Goal: Task Accomplishment & Management: Manage account settings

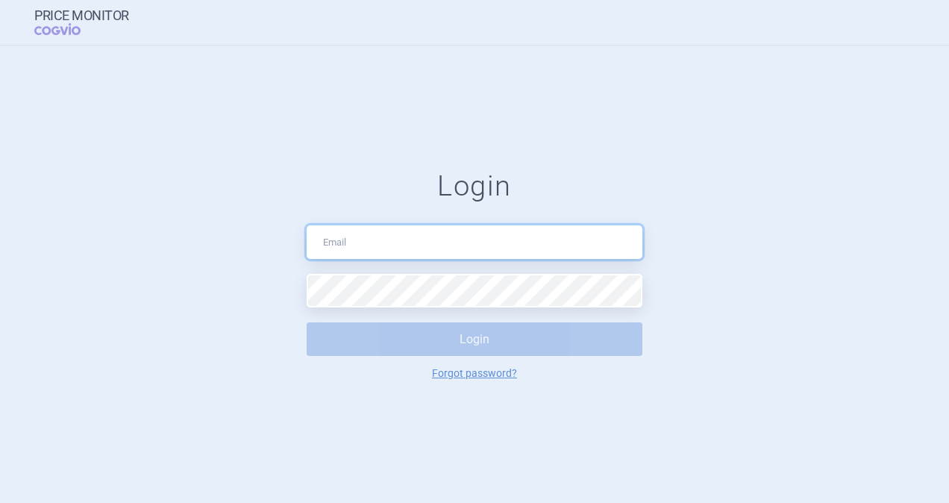
click at [340, 243] on input "text" at bounding box center [475, 242] width 336 height 34
type input "[PERSON_NAME][EMAIL_ADDRESS][DOMAIN_NAME]"
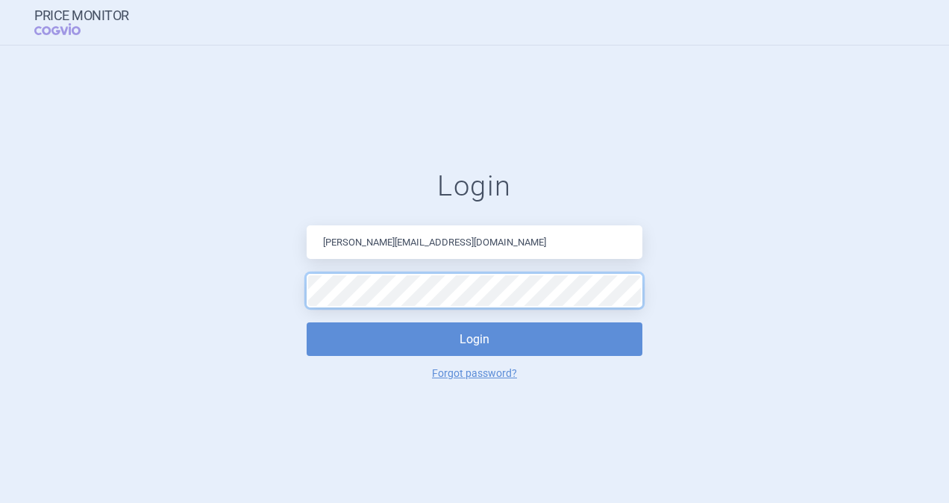
click at [307, 322] on button "Login" at bounding box center [475, 339] width 336 height 34
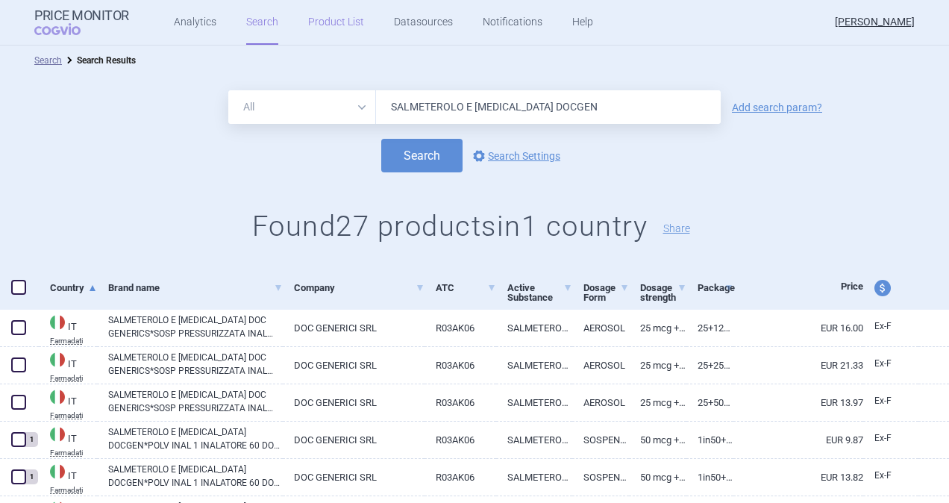
click at [308, 18] on link "Product List" at bounding box center [336, 22] width 56 height 45
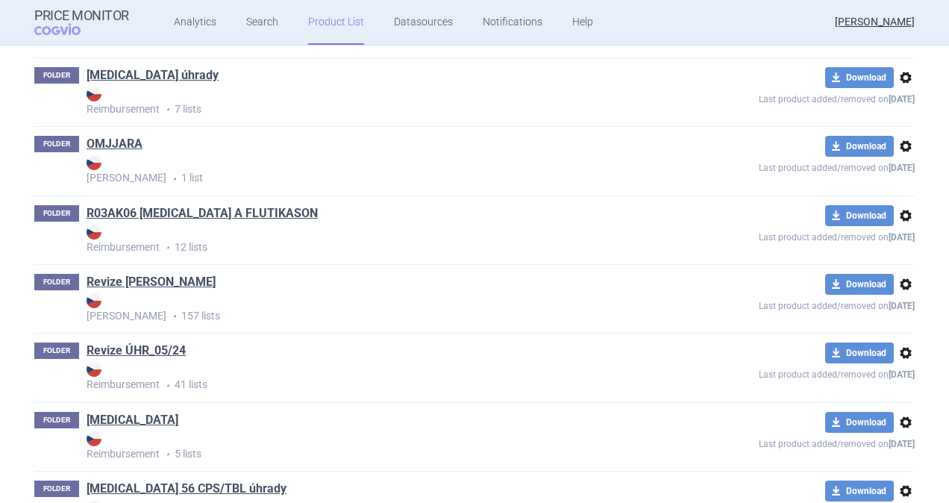
scroll to position [1738, 0]
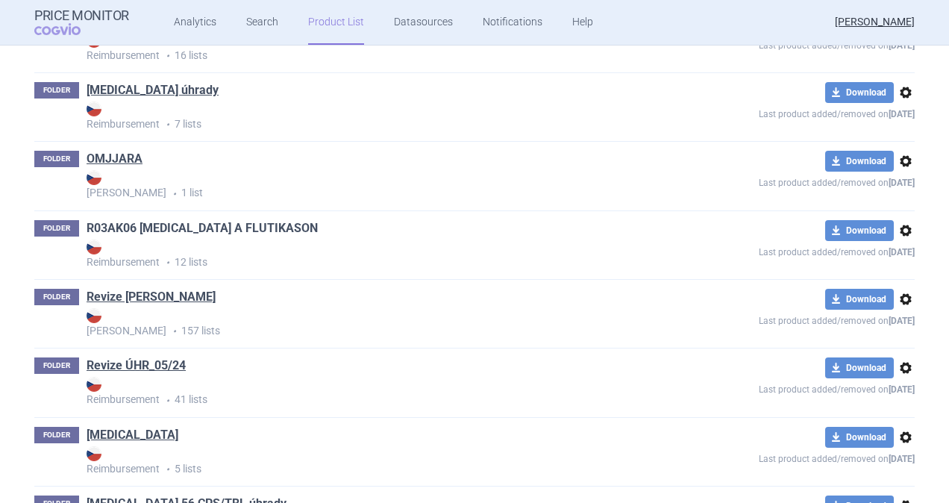
click at [151, 224] on link "R03AK06 [MEDICAL_DATA] A FLUTIKASON" at bounding box center [202, 228] width 231 height 16
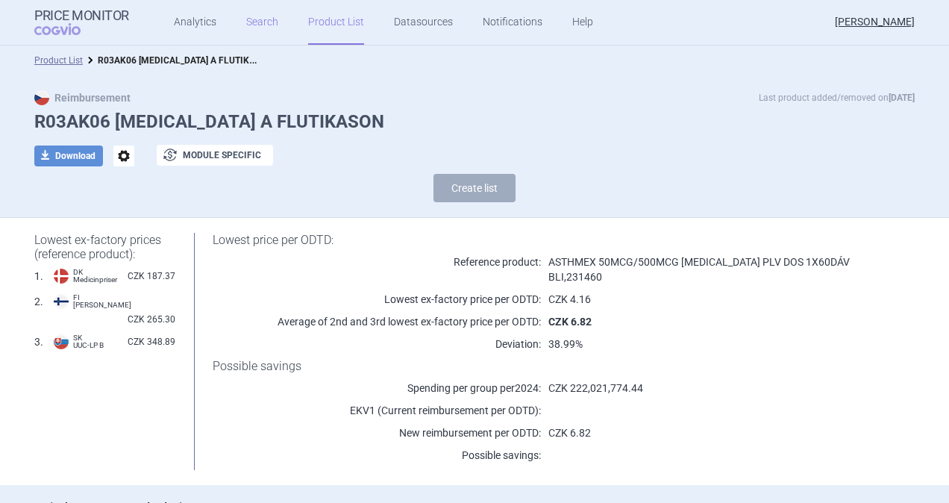
click at [255, 28] on link "Search" at bounding box center [262, 22] width 32 height 45
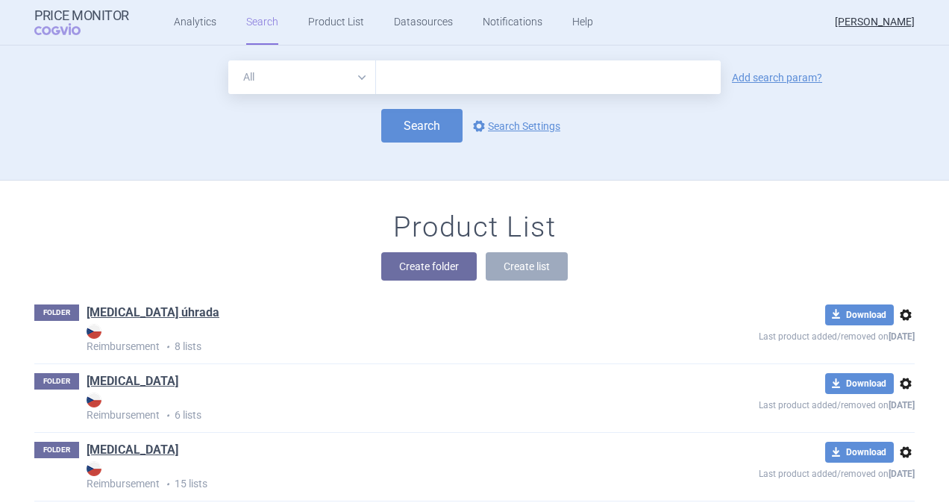
click at [422, 78] on input "text" at bounding box center [548, 77] width 345 height 34
type input "everio"
click button "Search" at bounding box center [421, 126] width 81 height 34
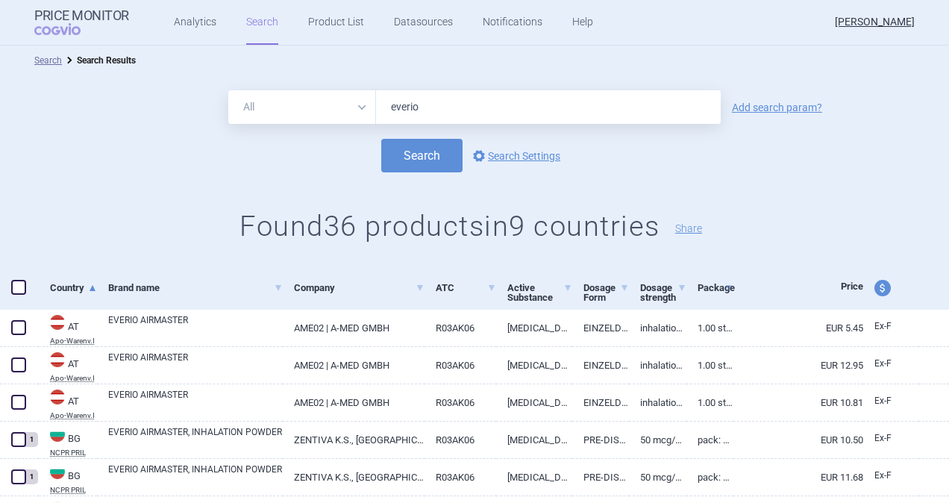
click at [19, 285] on span at bounding box center [18, 287] width 15 height 15
checkbox input "true"
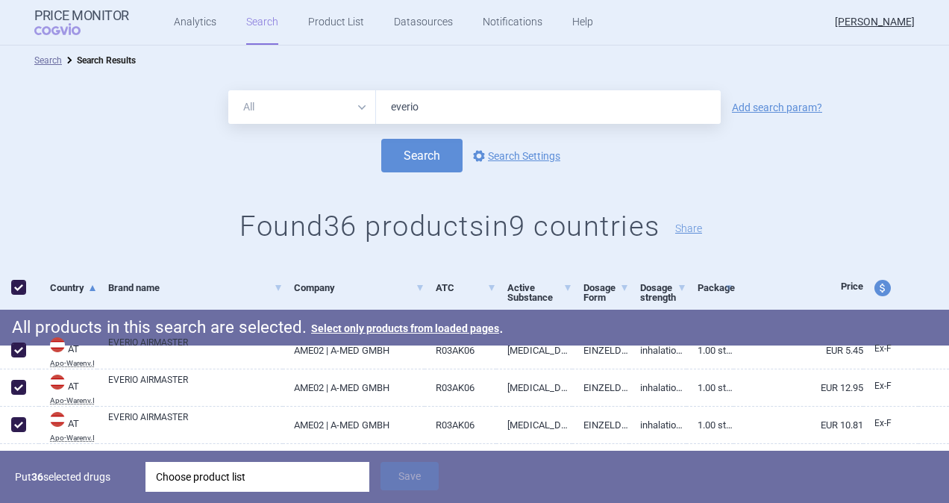
click at [200, 476] on div "Choose product list" at bounding box center [257, 477] width 203 height 30
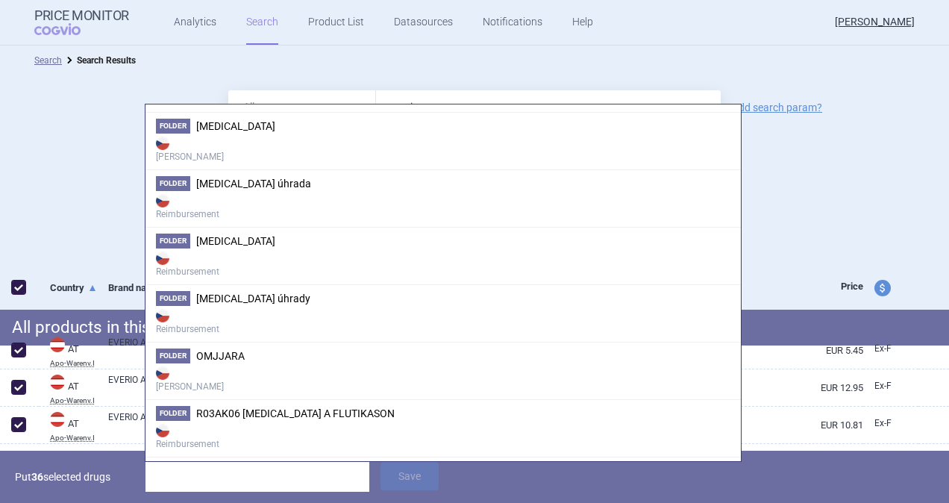
scroll to position [1496, 0]
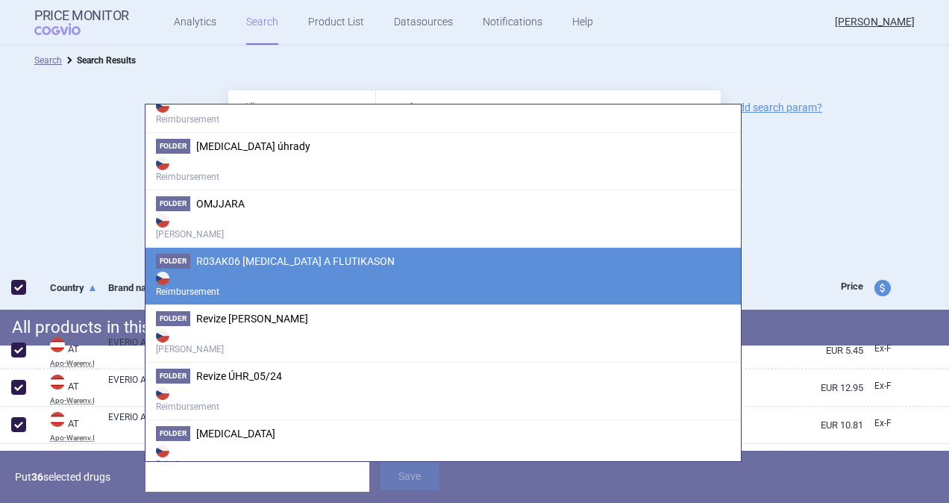
click at [296, 269] on strong "Reimbursement" at bounding box center [443, 284] width 575 height 30
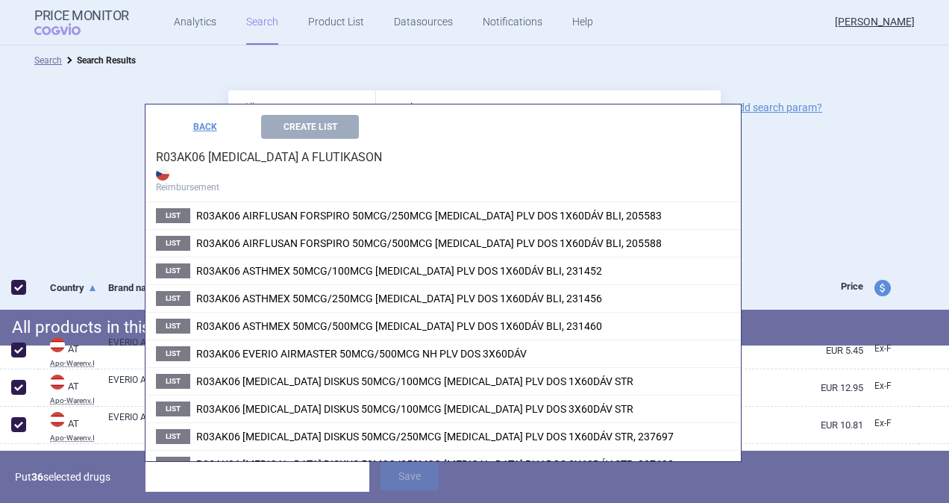
scroll to position [1135, 0]
click at [337, 126] on button "Create List" at bounding box center [310, 127] width 98 height 24
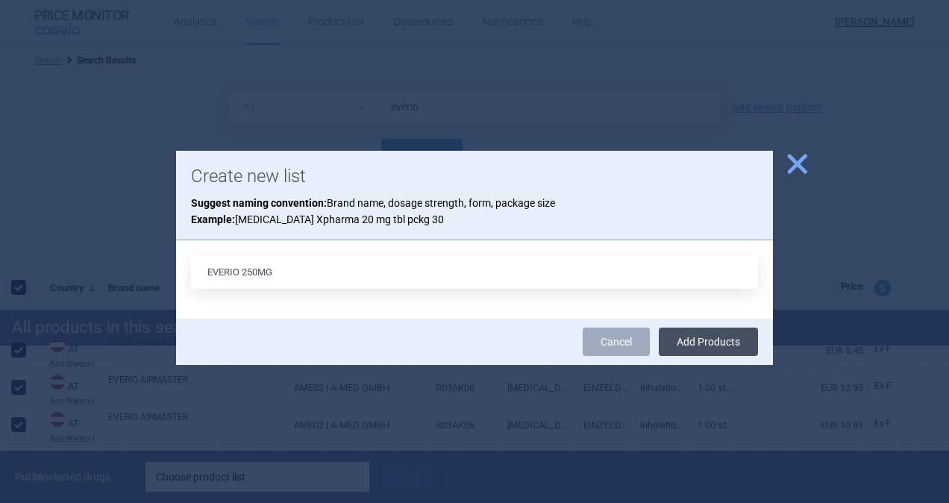
type input "EVERIO 250MG"
click at [696, 349] on button "Add Products" at bounding box center [708, 342] width 99 height 28
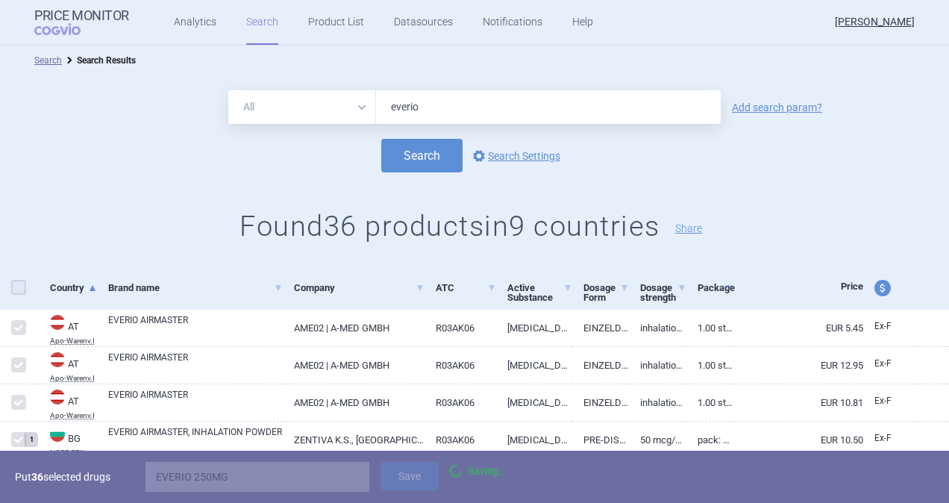
checkbox input "false"
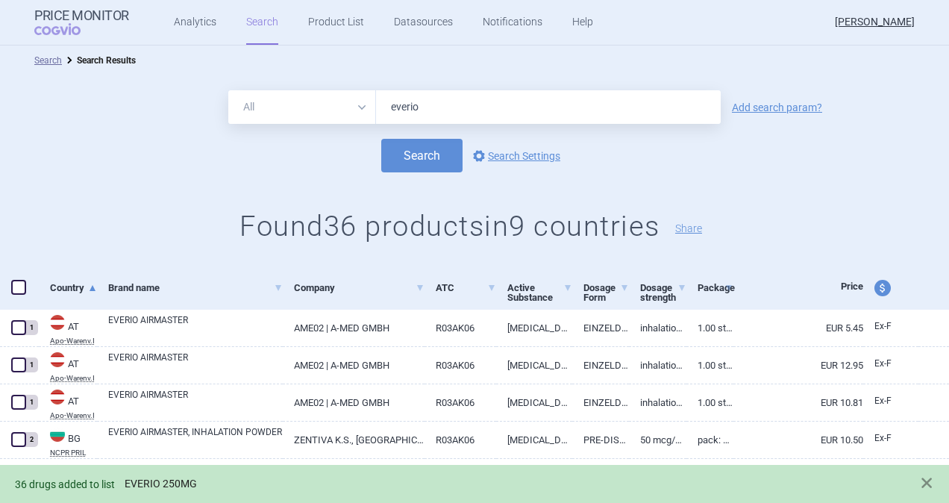
click at [166, 482] on link "EVERIO 250MG" at bounding box center [161, 484] width 72 height 13
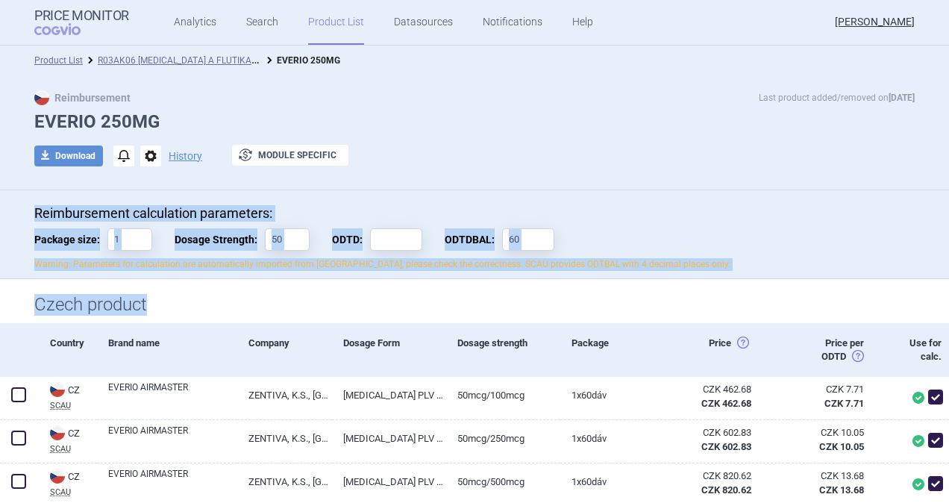
drag, startPoint x: 512, startPoint y: 285, endPoint x: 599, endPoint y: 148, distance: 162.3
click at [599, 148] on section "Product List R03AK06 [MEDICAL_DATA] A FLUTIKASON EVERIO 250MG Reimbursement Las…" at bounding box center [474, 275] width 949 height 458
click at [464, 175] on div at bounding box center [474, 178] width 881 height 7
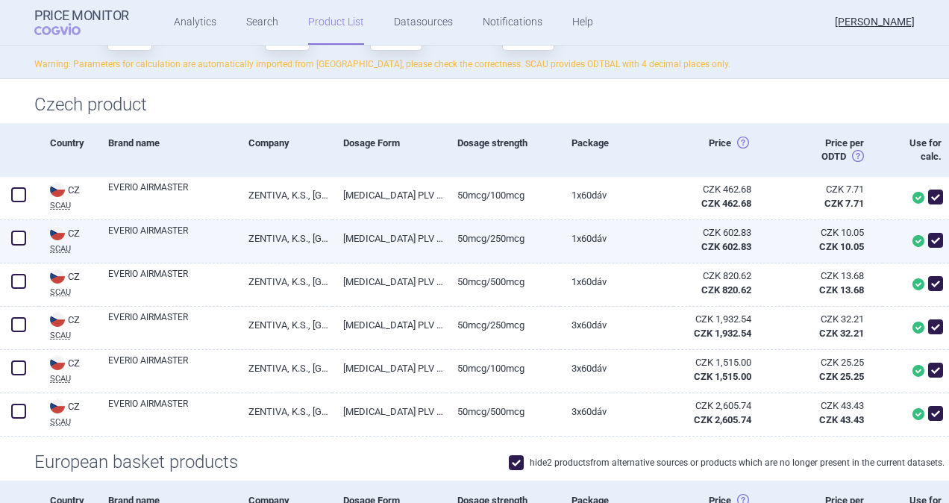
scroll to position [224, 0]
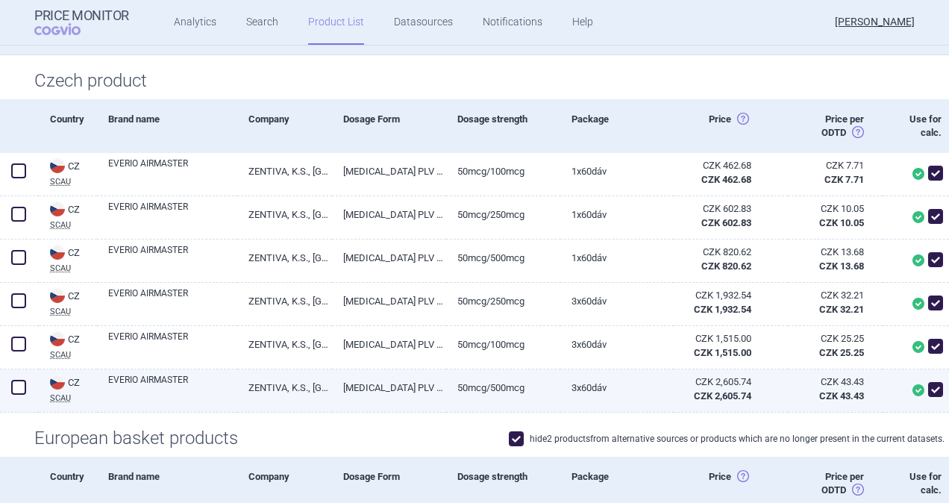
click at [16, 387] on span at bounding box center [18, 387] width 15 height 15
checkbox input "true"
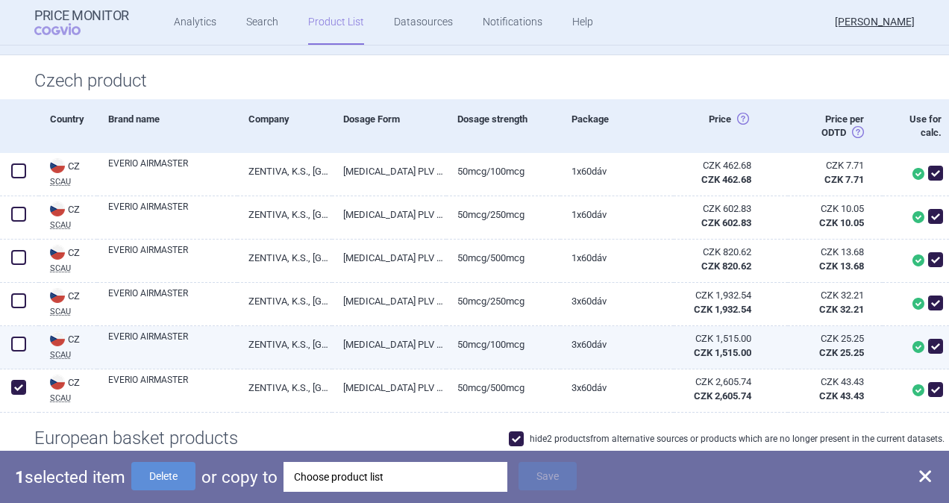
click at [15, 340] on span at bounding box center [18, 344] width 15 height 15
checkbox input "true"
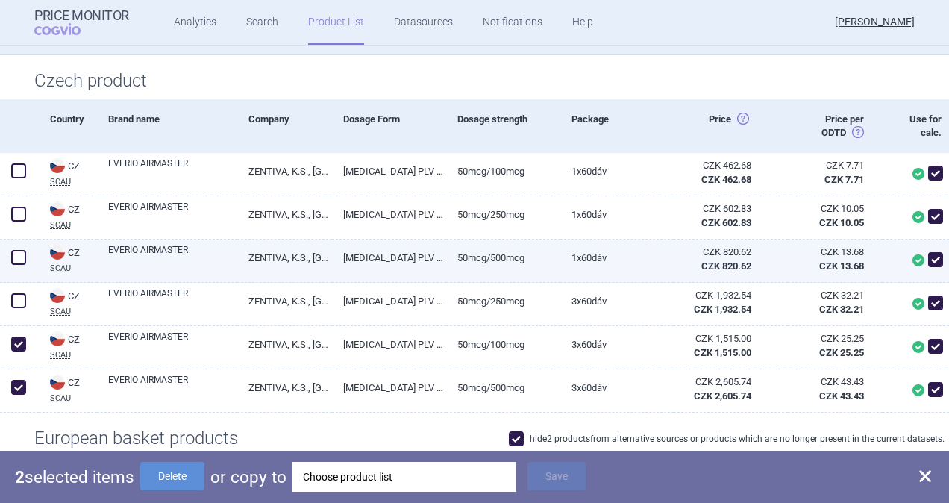
click at [19, 254] on span at bounding box center [18, 257] width 15 height 15
checkbox input "true"
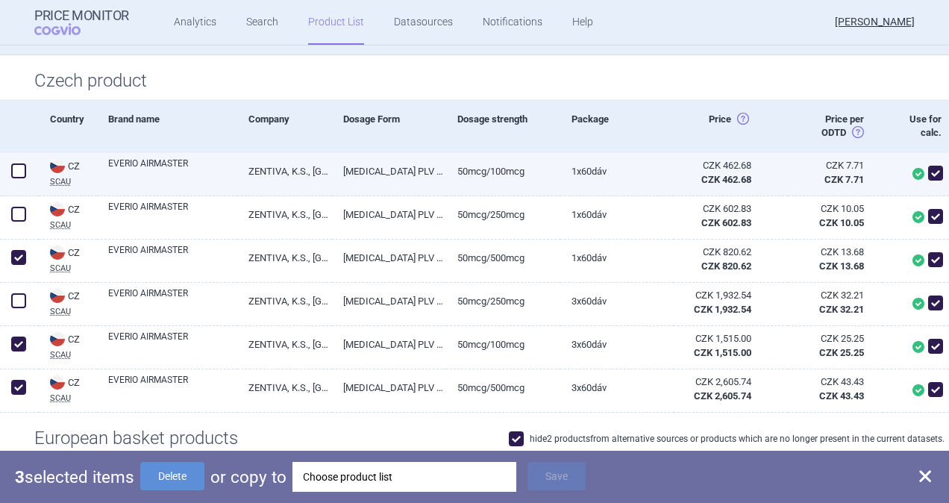
click at [21, 163] on span at bounding box center [18, 170] width 15 height 15
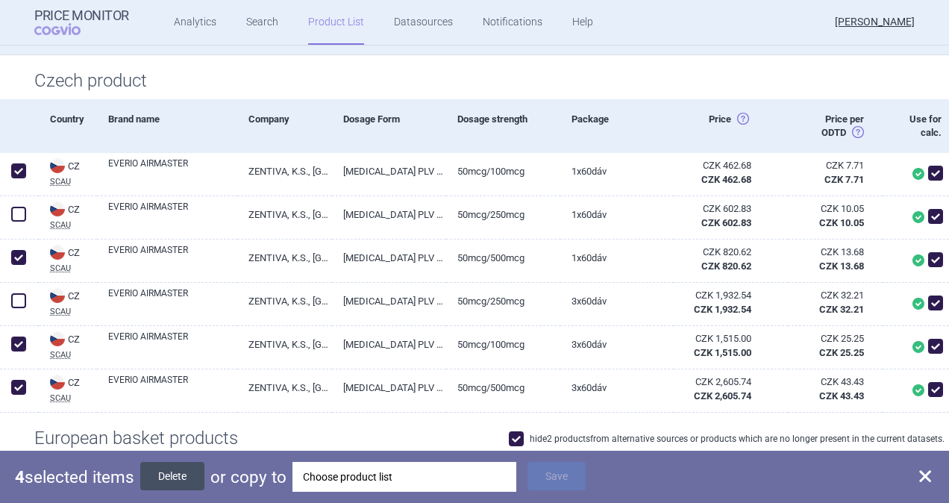
click at [168, 478] on button "Delete" at bounding box center [172, 476] width 64 height 28
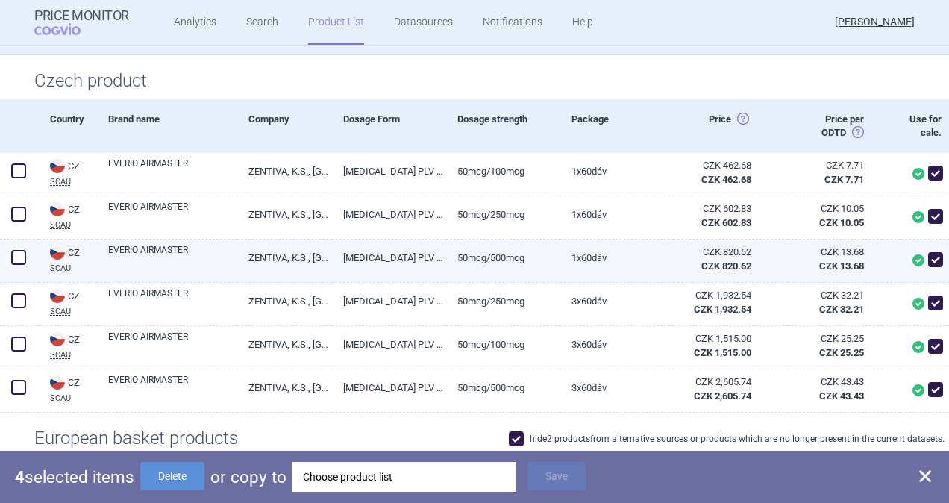
checkbox input "false"
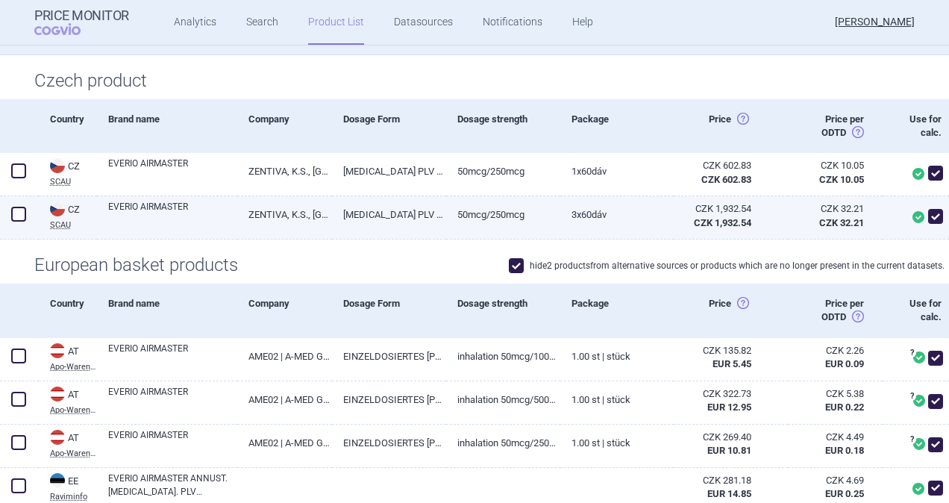
click at [19, 212] on span at bounding box center [18, 214] width 15 height 15
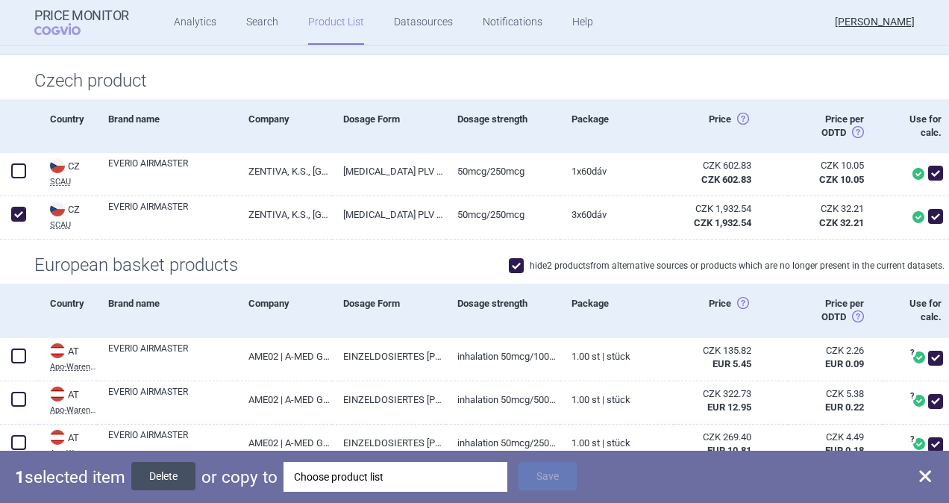
click at [193, 475] on button "Delete" at bounding box center [163, 476] width 64 height 28
checkbox input "false"
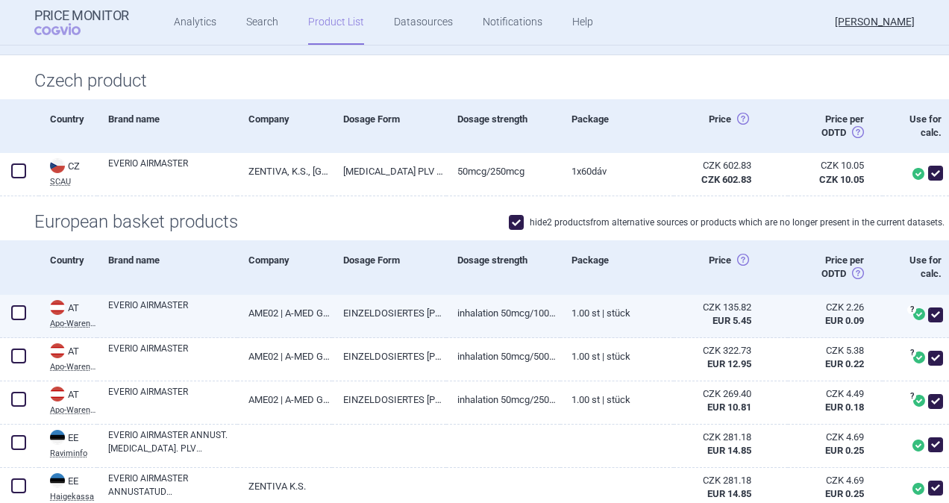
scroll to position [0, 0]
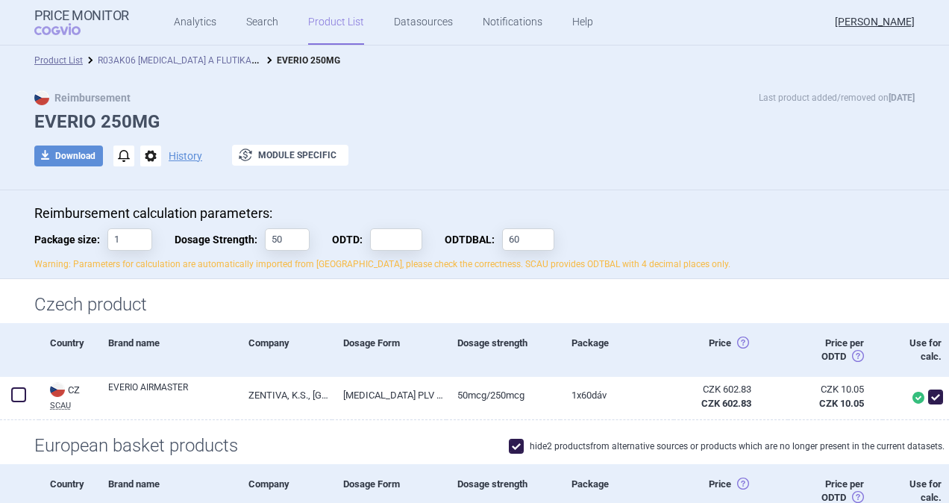
click at [210, 58] on link "R03AK06 [MEDICAL_DATA] A FLUTIKASON" at bounding box center [184, 59] width 172 height 14
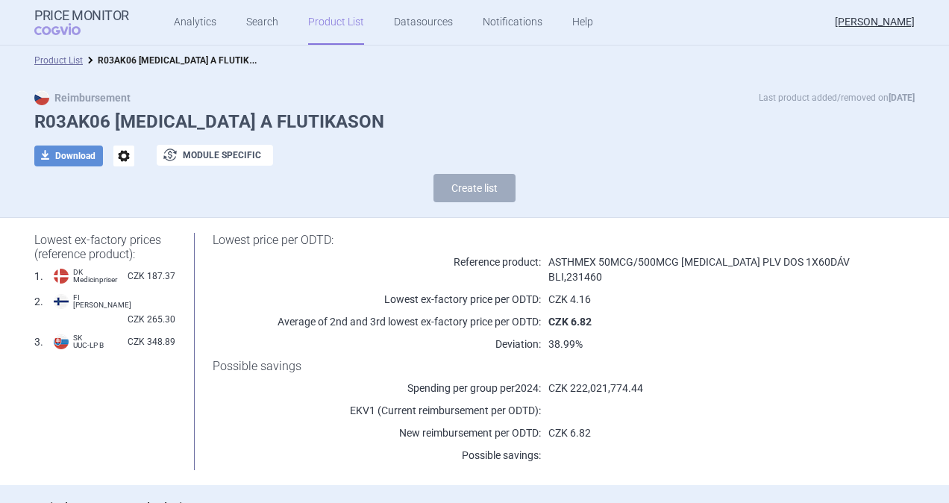
select select "[DATE]"
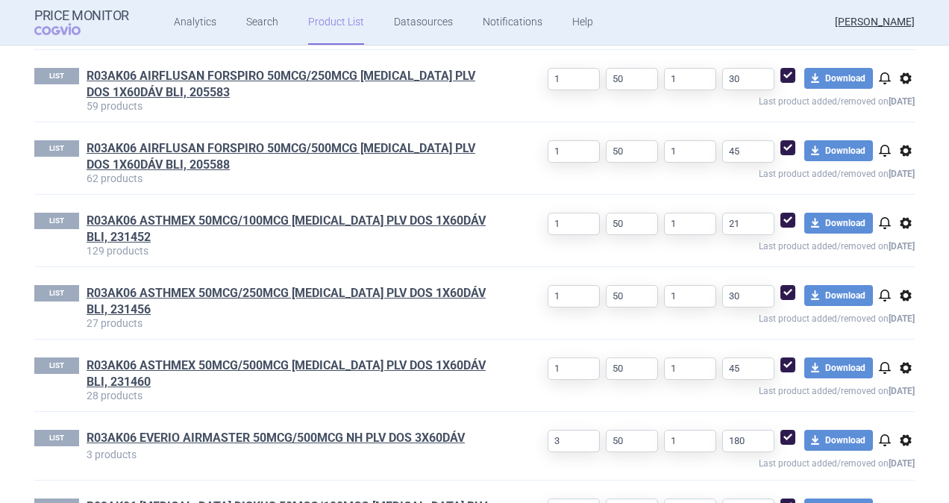
scroll to position [672, 0]
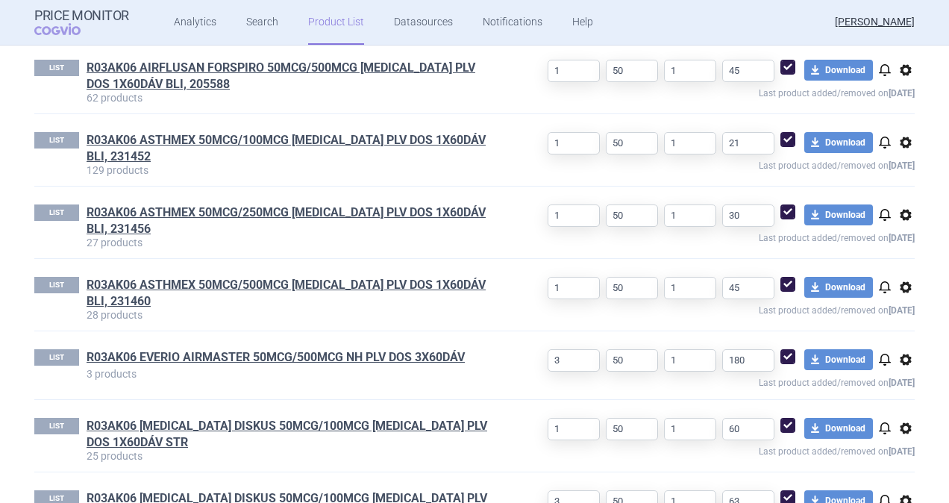
click at [900, 351] on span "options" at bounding box center [906, 360] width 18 height 18
click at [904, 409] on button "Rename" at bounding box center [900, 407] width 48 height 22
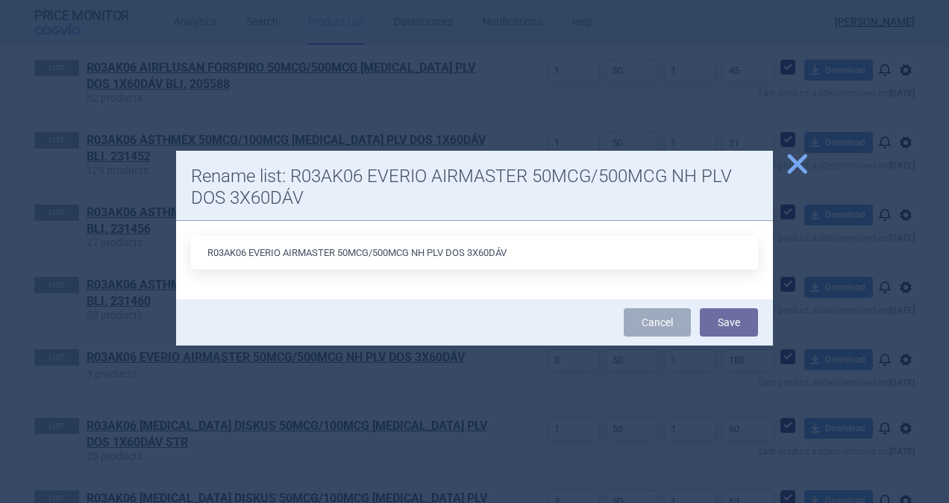
drag, startPoint x: 525, startPoint y: 249, endPoint x: 72, endPoint y: 257, distance: 453.9
click at [72, 502] on div "close Rename list: R03AK06 EVERIO AIRMASTER 50MCG/500MCG NH PLV DOS 3X60DÁV R03…" at bounding box center [474, 503] width 949 height 0
click at [709, 325] on button "Save" at bounding box center [729, 322] width 58 height 28
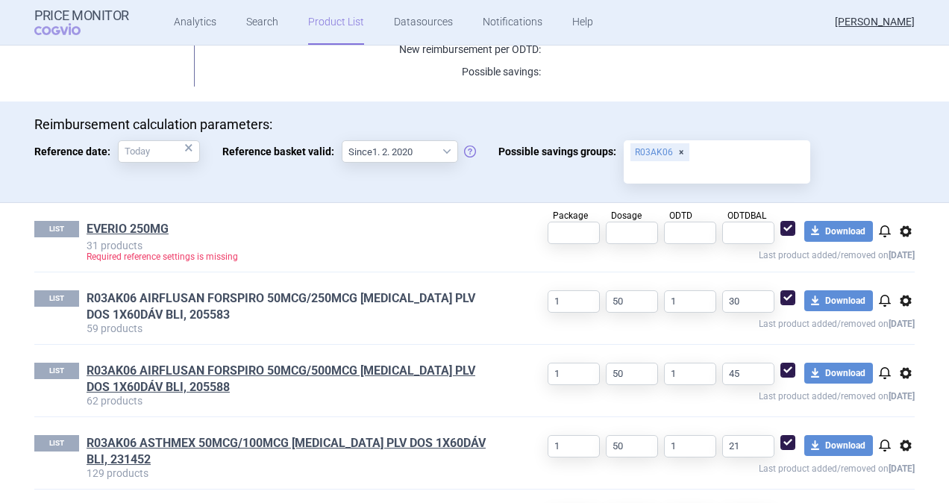
scroll to position [373, 0]
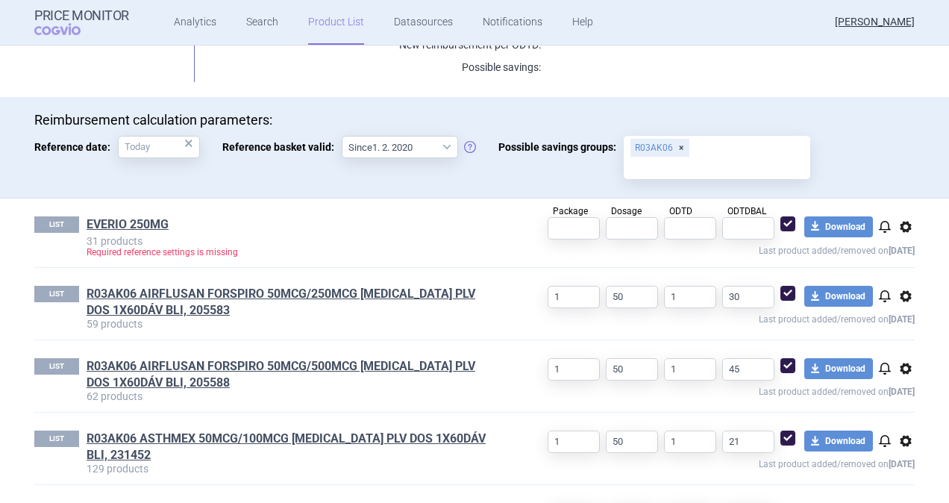
click at [900, 230] on span "options" at bounding box center [906, 227] width 18 height 18
click at [898, 286] on button "Rename" at bounding box center [900, 286] width 48 height 22
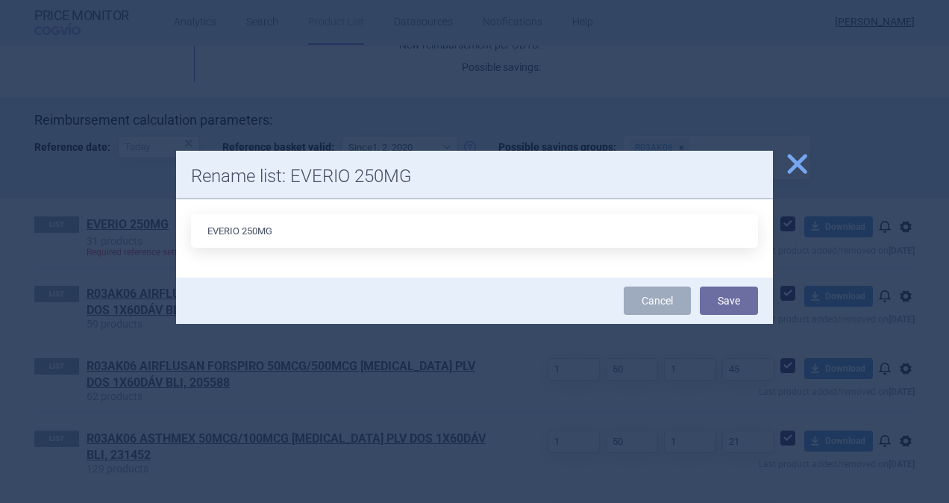
drag, startPoint x: 325, startPoint y: 233, endPoint x: 77, endPoint y: 231, distance: 248.6
click at [77, 502] on div "close Rename list: EVERIO 250MG EVERIO 250MG Cancel Save" at bounding box center [474, 503] width 949 height 0
click at [380, 231] on input "R03AK06 EVERIO AIRMASTER 50MCG/500MCG NH PLV DOS 3X60DÁV" at bounding box center [474, 231] width 567 height 34
type input "R03AK06 EVERIO AIRMASTER 50MCG/250MCG NH PLV DOS 1X60DÁV"
click at [725, 299] on button "Save" at bounding box center [729, 301] width 58 height 28
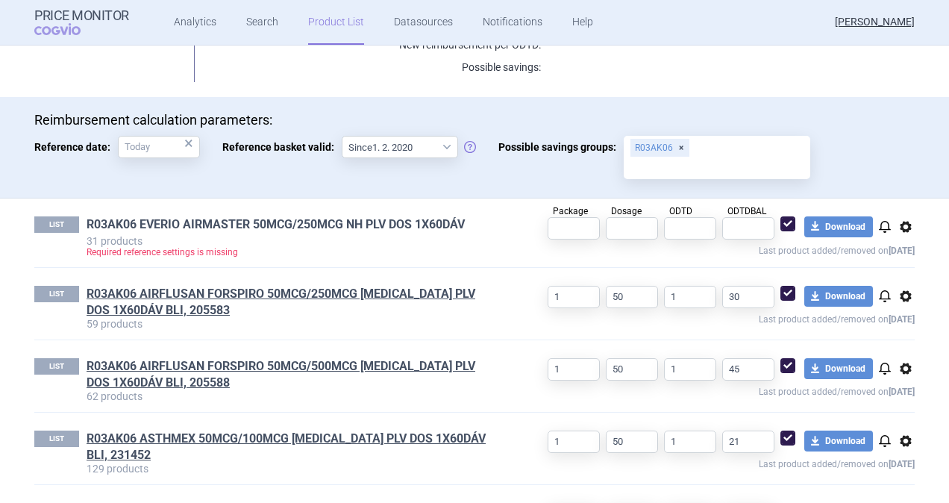
click at [321, 223] on link "R03AK06 EVERIO AIRMASTER 50MCG/250MCG NH PLV DOS 1X60DÁV" at bounding box center [276, 224] width 378 height 16
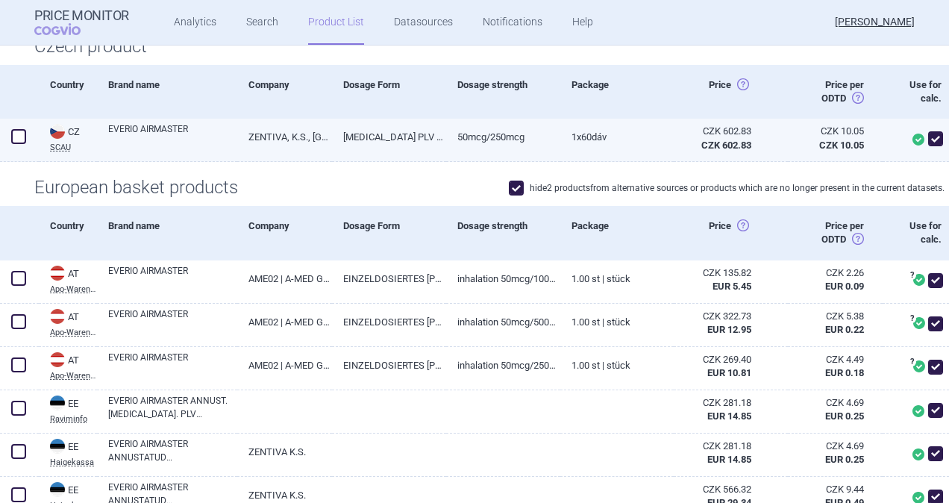
scroll to position [299, 0]
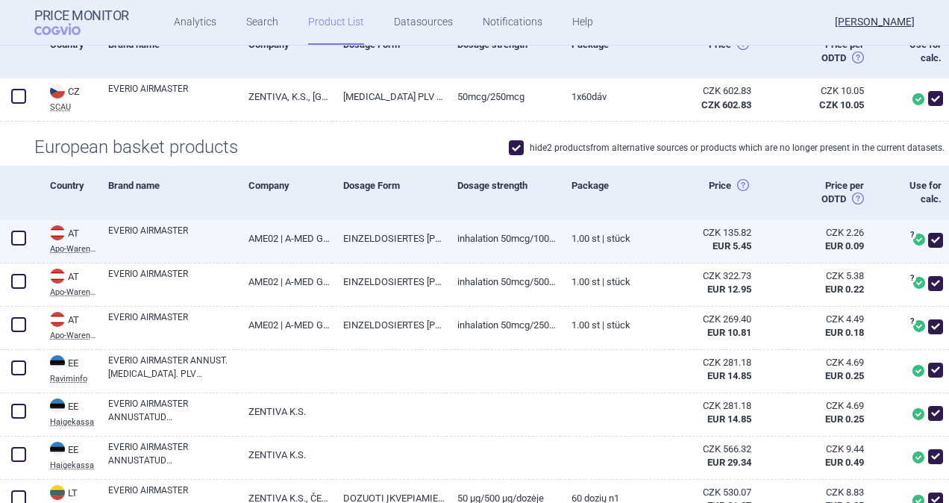
click at [25, 242] on span at bounding box center [18, 238] width 15 height 15
checkbox input "true"
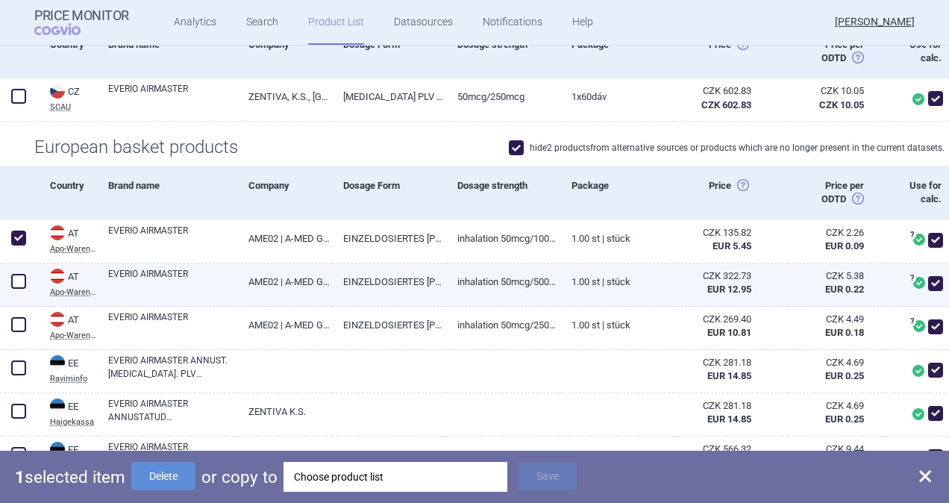
click at [16, 278] on span at bounding box center [18, 281] width 15 height 15
checkbox input "true"
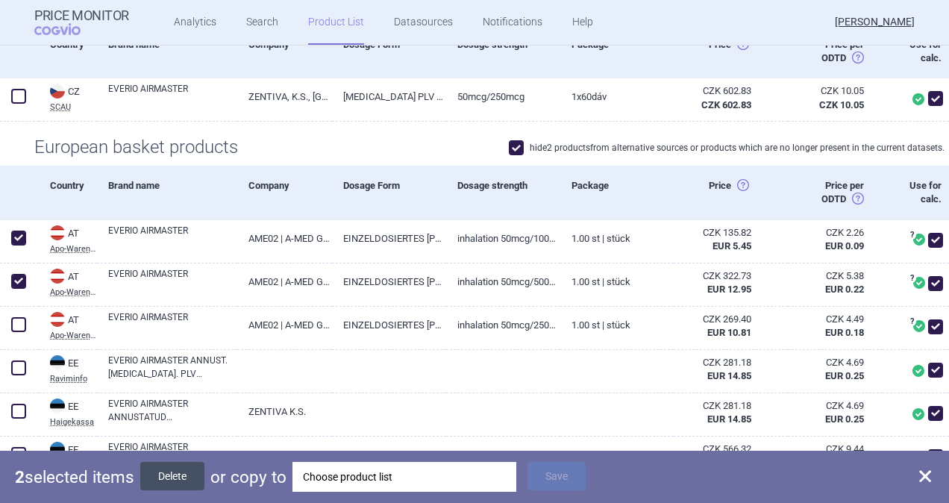
click at [186, 475] on button "Delete" at bounding box center [172, 476] width 64 height 28
checkbox input "false"
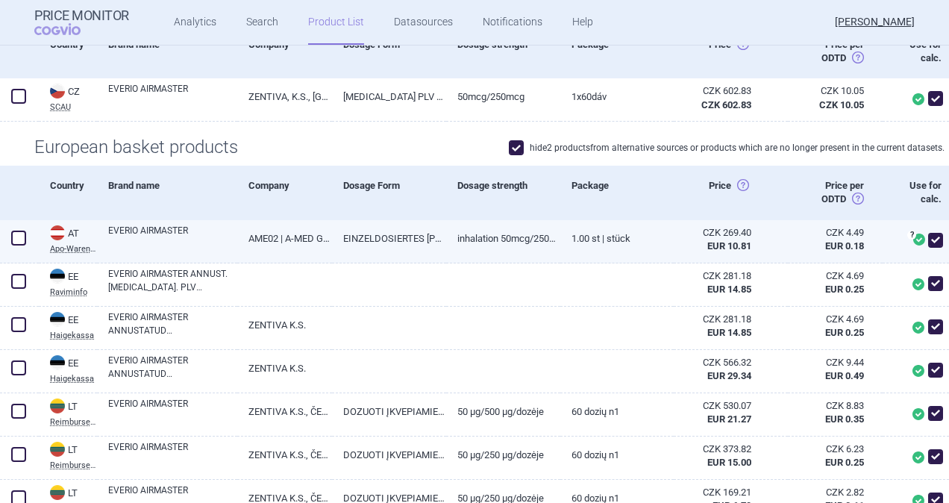
click at [152, 227] on link "EVERIO AIRMASTER" at bounding box center [172, 237] width 129 height 27
select select "EUR"
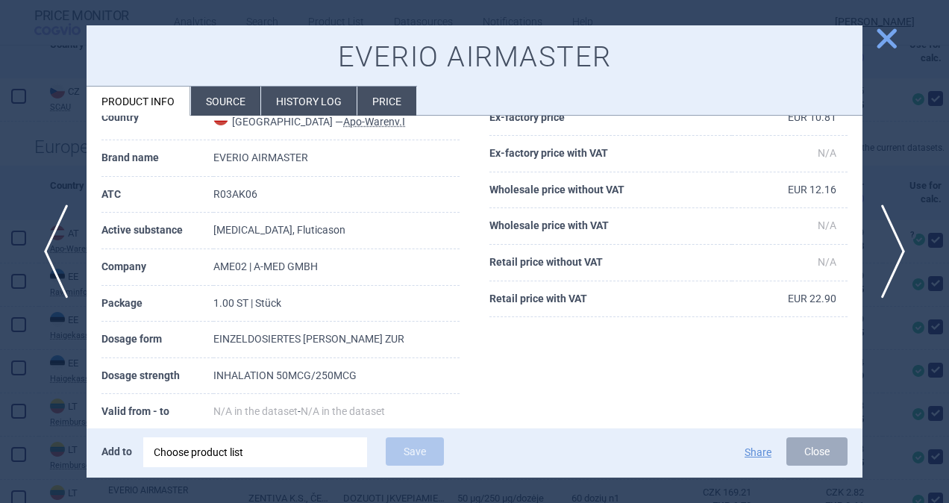
scroll to position [106, 0]
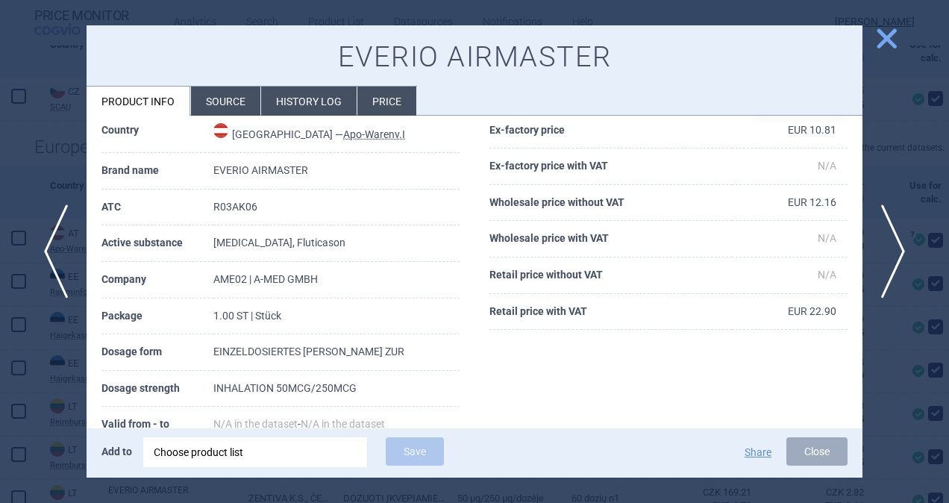
click at [214, 97] on li "Source" at bounding box center [225, 101] width 69 height 29
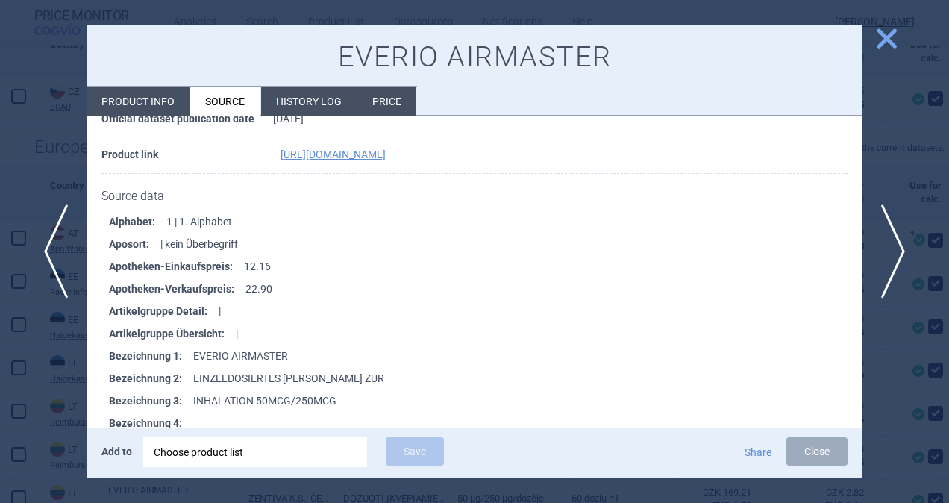
scroll to position [299, 0]
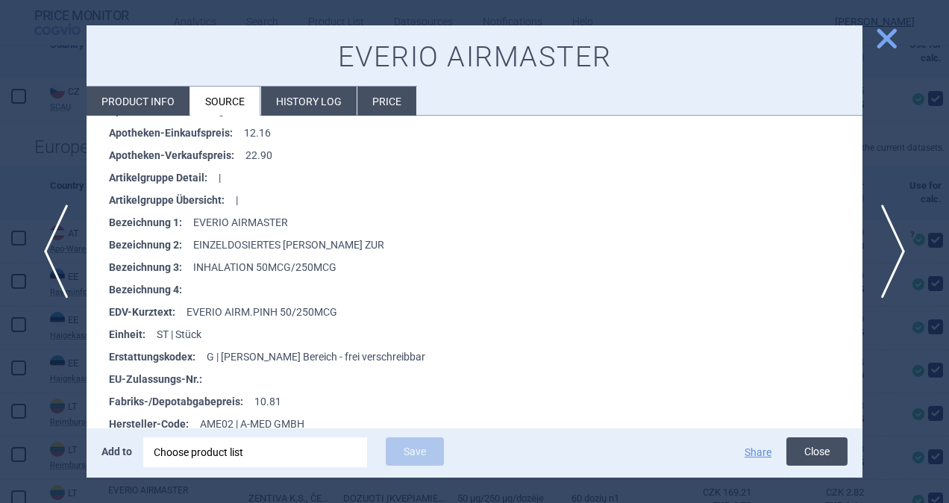
drag, startPoint x: 817, startPoint y: 447, endPoint x: 807, endPoint y: 448, distance: 9.7
click at [816, 447] on button "Close" at bounding box center [817, 451] width 61 height 28
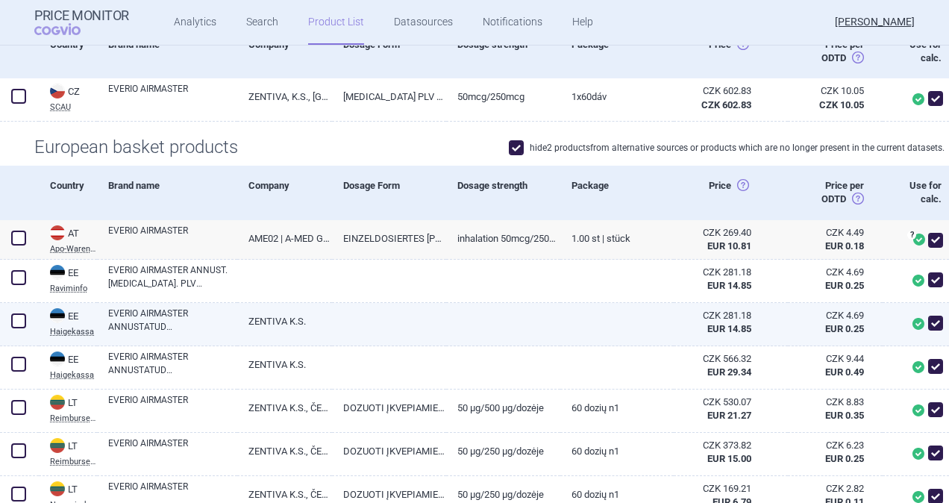
click at [148, 319] on link "EVERIO AIRMASTER ANNUSTATUD INHALATSIOONIPULBER 50+250MCG/D N1" at bounding box center [172, 320] width 129 height 27
select select "EUR"
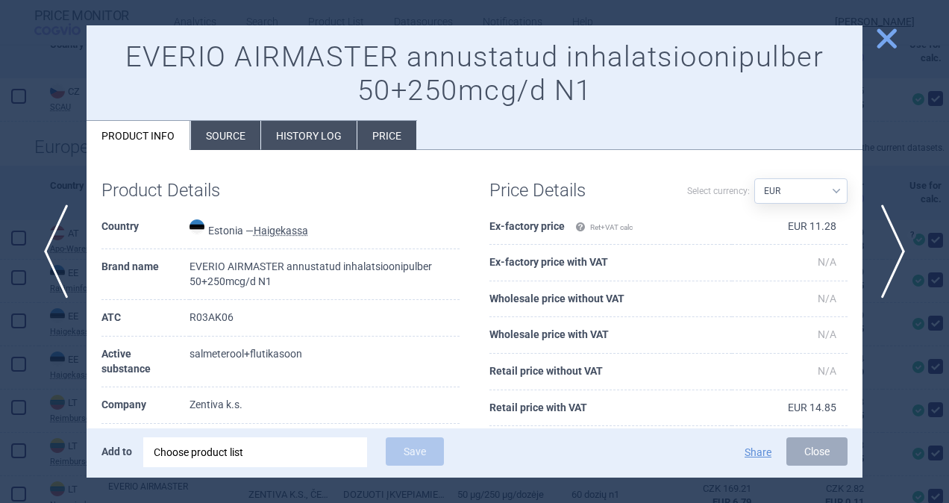
scroll to position [290, 0]
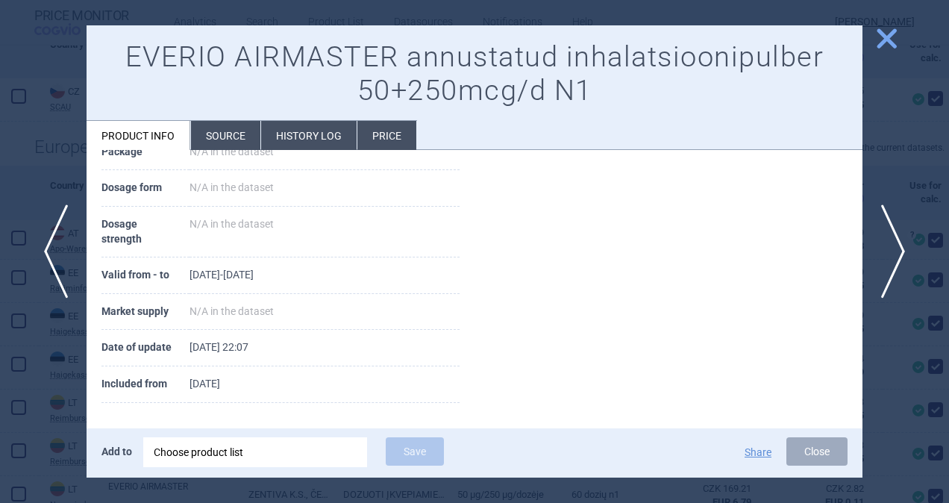
click at [236, 126] on li "Source" at bounding box center [225, 135] width 69 height 29
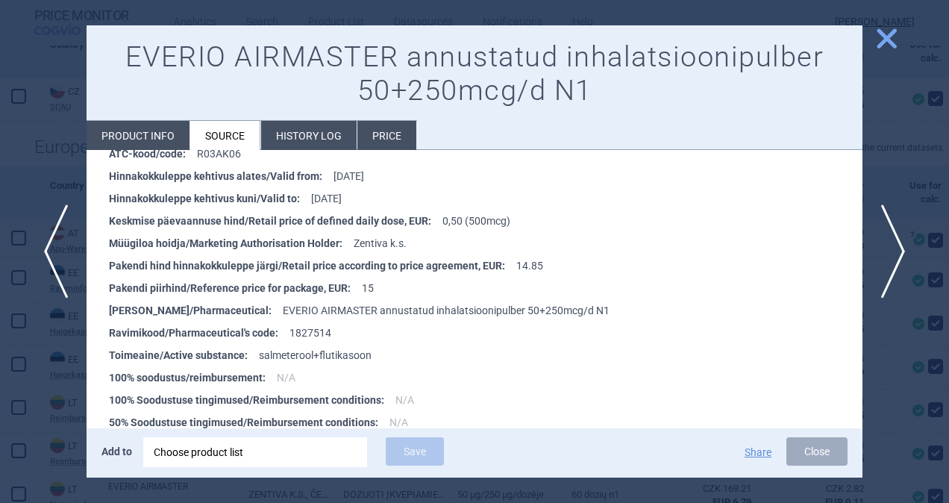
scroll to position [343, 0]
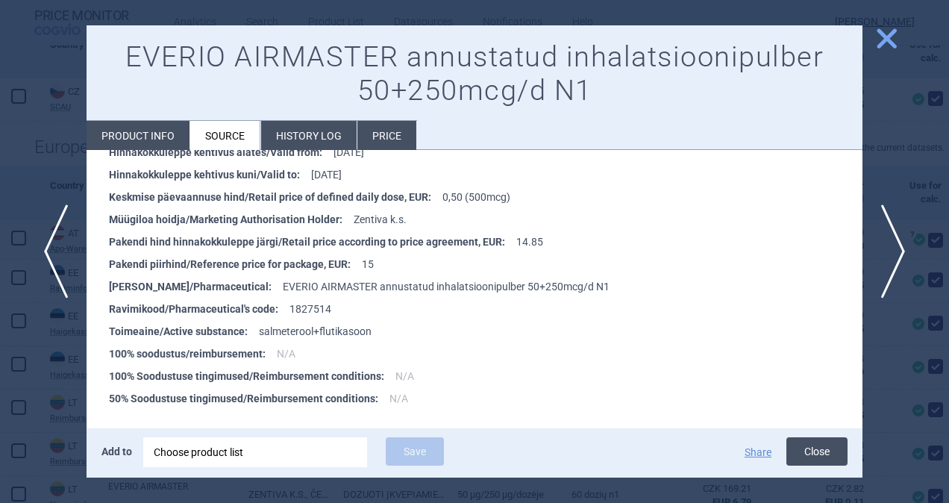
click at [814, 452] on button "Close" at bounding box center [817, 451] width 61 height 28
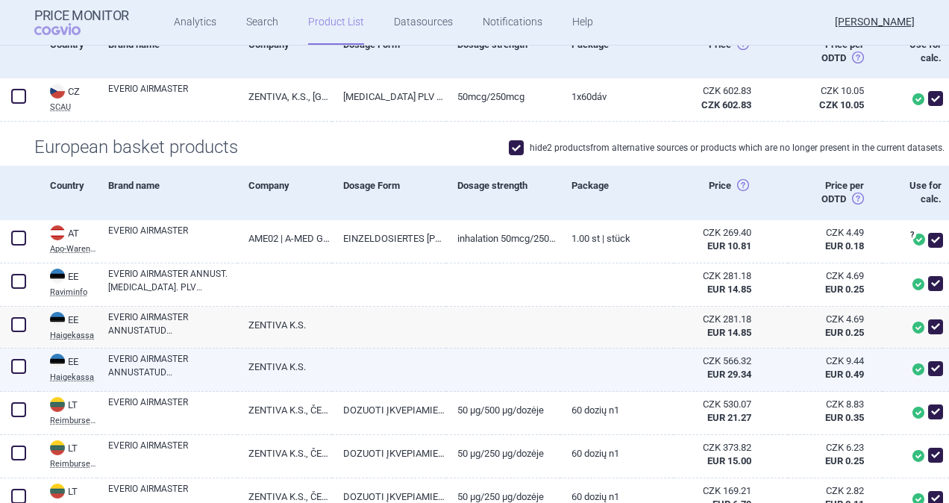
click at [166, 361] on link "EVERIO AIRMASTER ANNUSTATUD INHALATSIOONIPULBER 50+500MCG/D N1" at bounding box center [172, 365] width 129 height 27
select select "EUR"
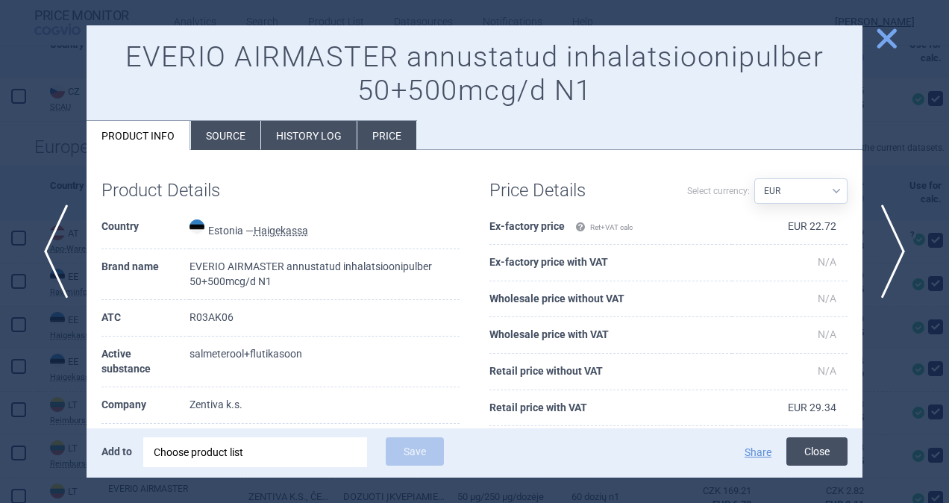
click at [805, 459] on button "Close" at bounding box center [817, 451] width 61 height 28
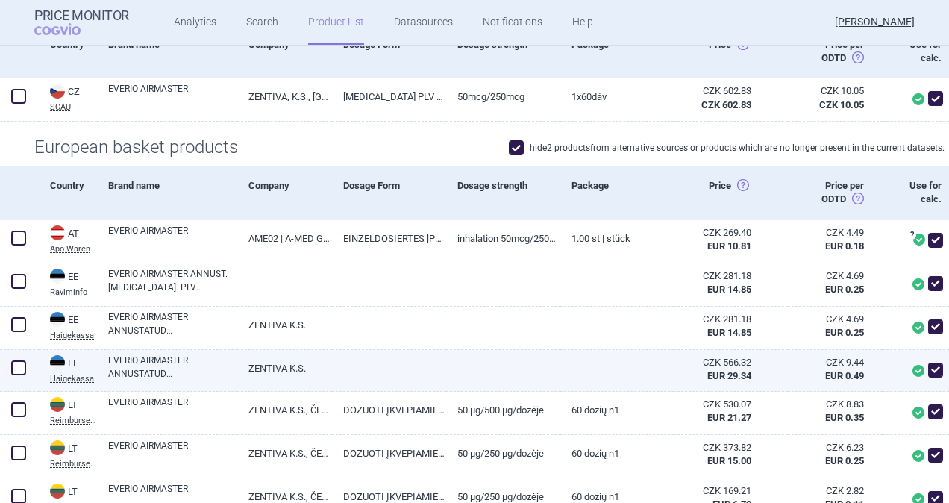
click at [13, 363] on span at bounding box center [18, 368] width 15 height 15
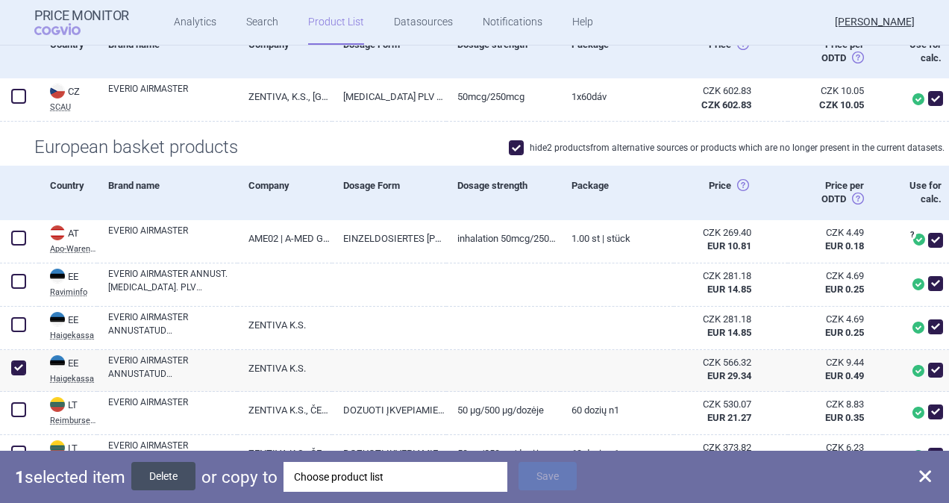
click at [178, 474] on button "Delete" at bounding box center [163, 476] width 64 height 28
checkbox input "false"
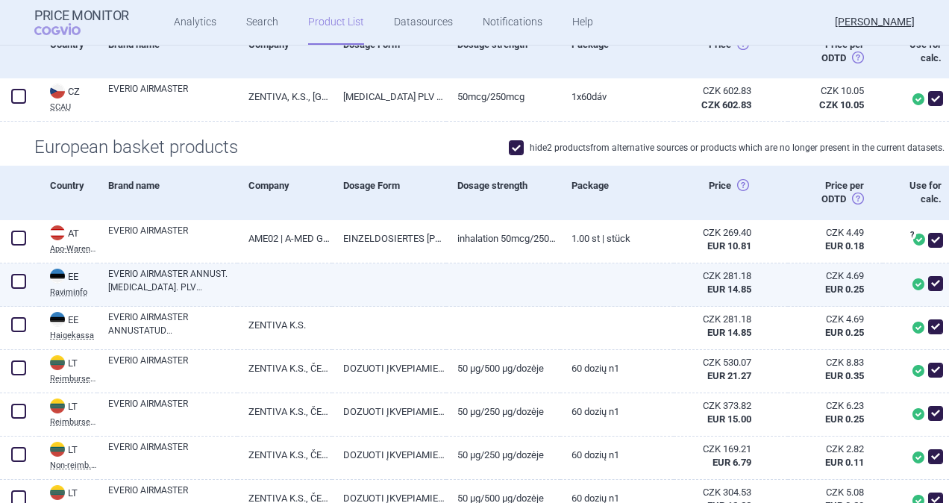
click at [164, 278] on link "EVERIO AIRMASTER ANNUST. [MEDICAL_DATA]. PLV 50MCG+250MCG N60" at bounding box center [172, 280] width 129 height 27
select select "EUR"
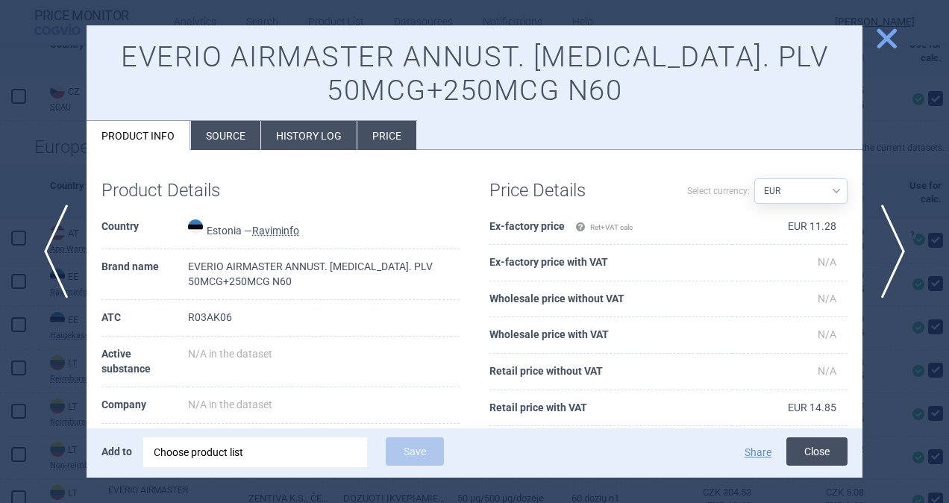
click at [804, 452] on button "Close" at bounding box center [817, 451] width 61 height 28
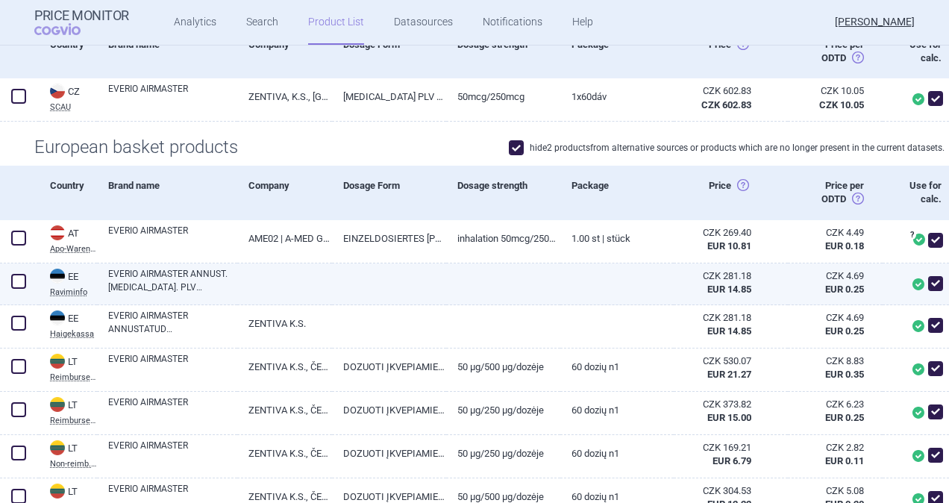
click at [19, 281] on span at bounding box center [18, 281] width 15 height 15
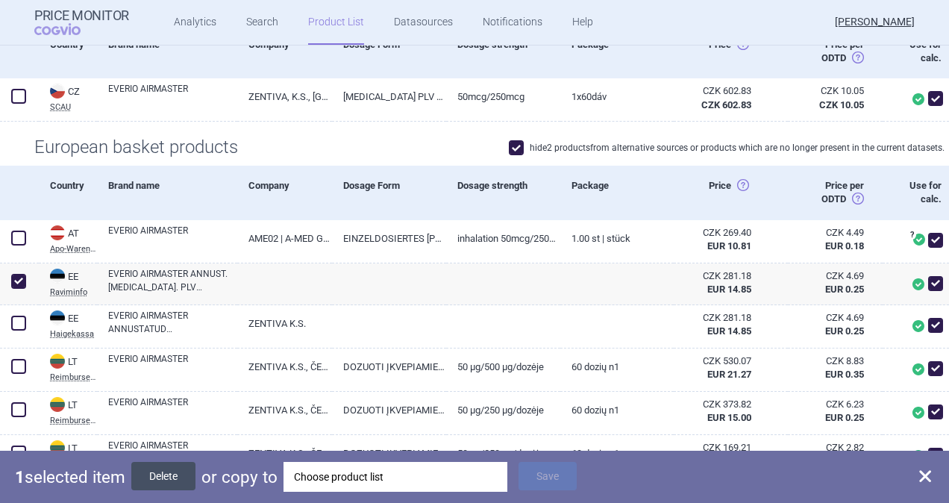
click at [185, 474] on button "Delete" at bounding box center [163, 476] width 64 height 28
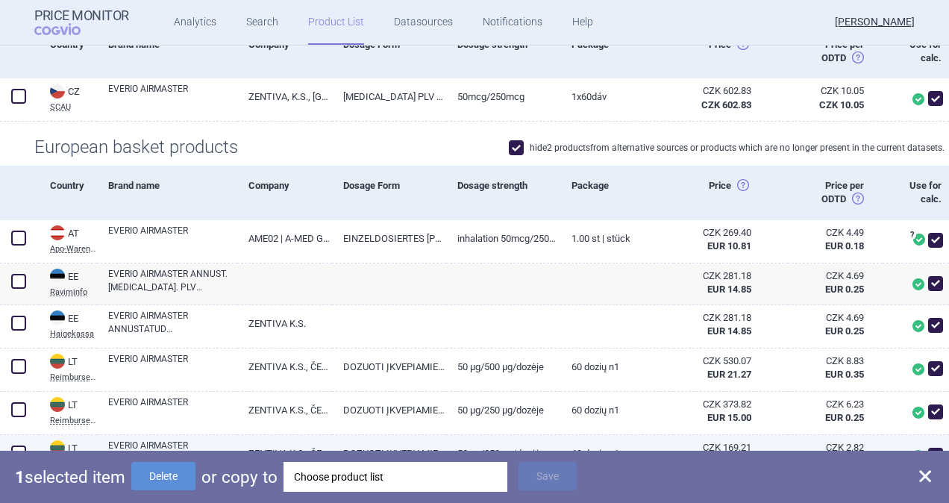
checkbox input "false"
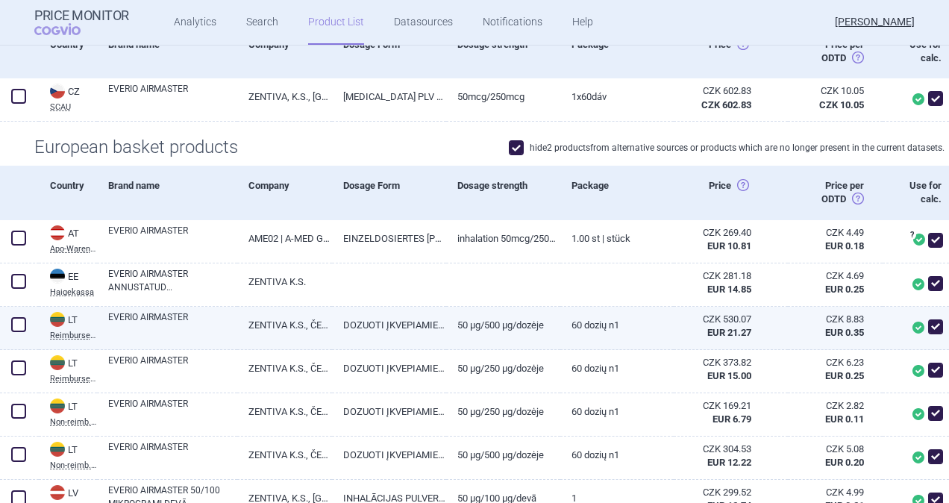
click at [19, 328] on span at bounding box center [18, 324] width 15 height 15
checkbox input "true"
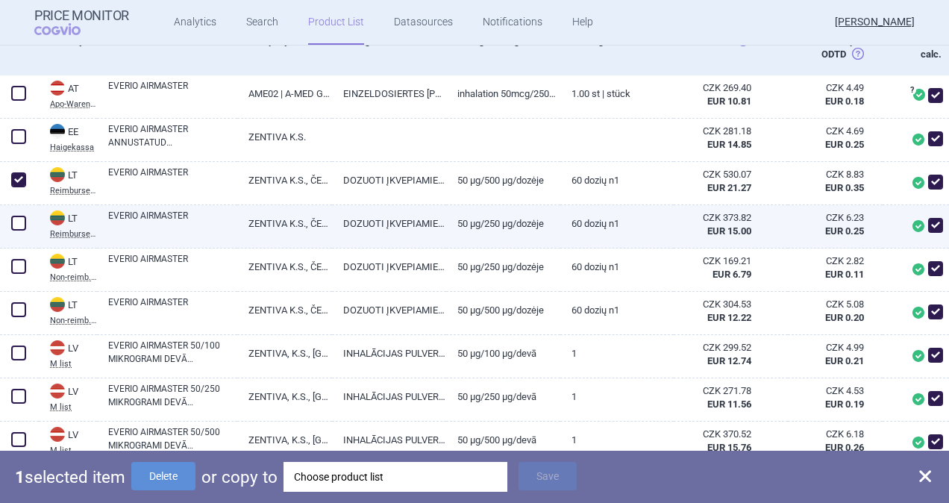
scroll to position [448, 0]
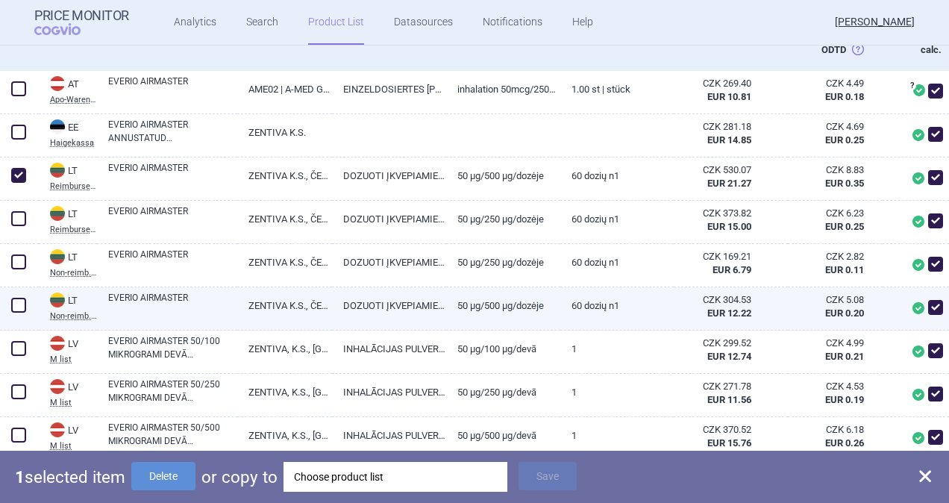
click at [19, 305] on span at bounding box center [18, 305] width 15 height 15
checkbox input "true"
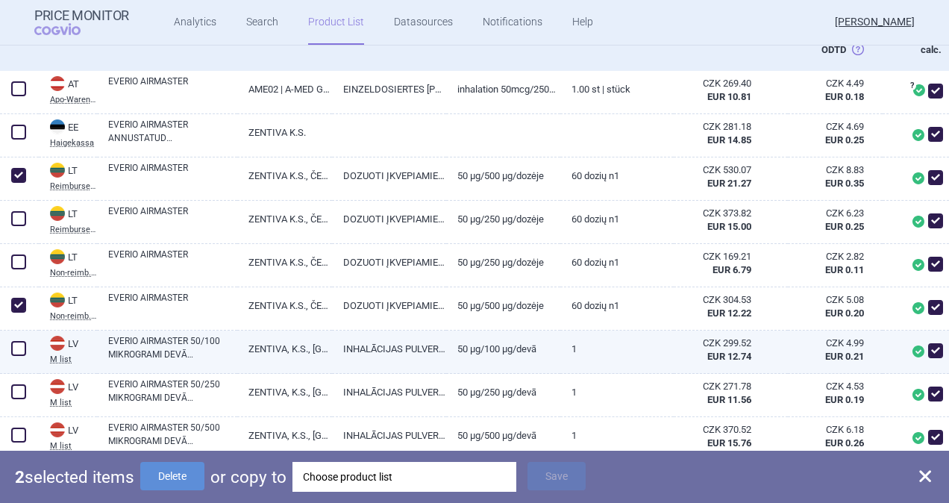
click at [17, 348] on span at bounding box center [18, 348] width 15 height 15
checkbox input "true"
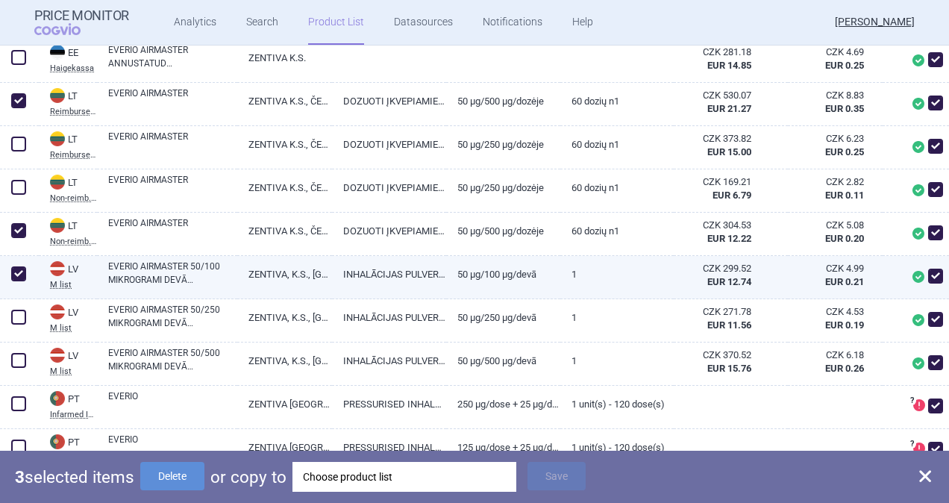
click at [19, 364] on span at bounding box center [18, 360] width 15 height 15
checkbox input "true"
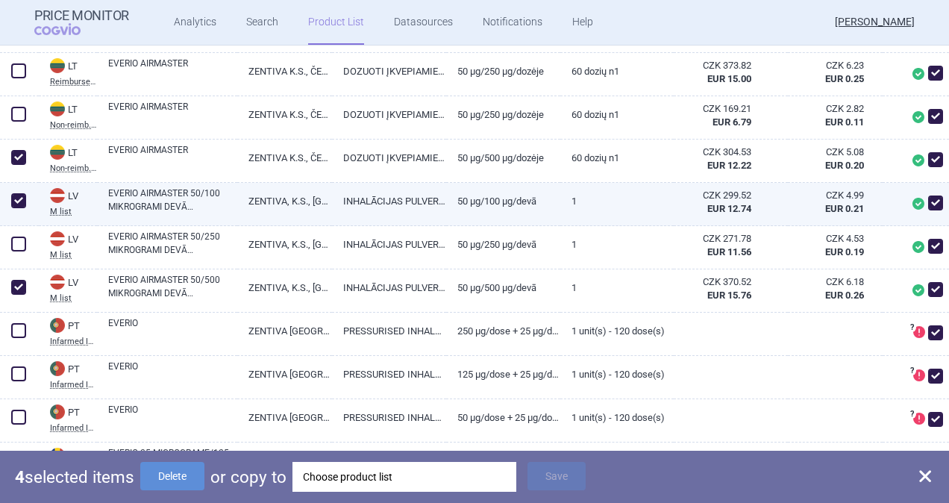
scroll to position [597, 0]
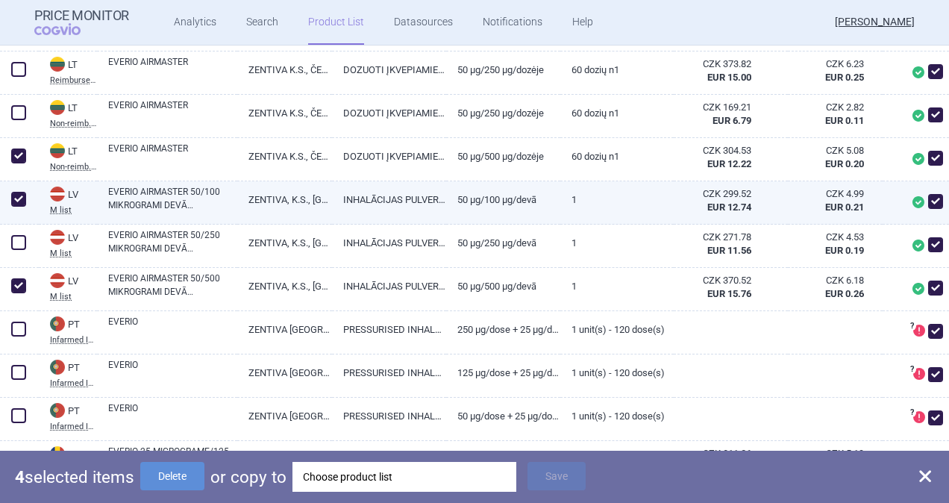
click at [19, 365] on span at bounding box center [18, 372] width 15 height 15
checkbox input "true"
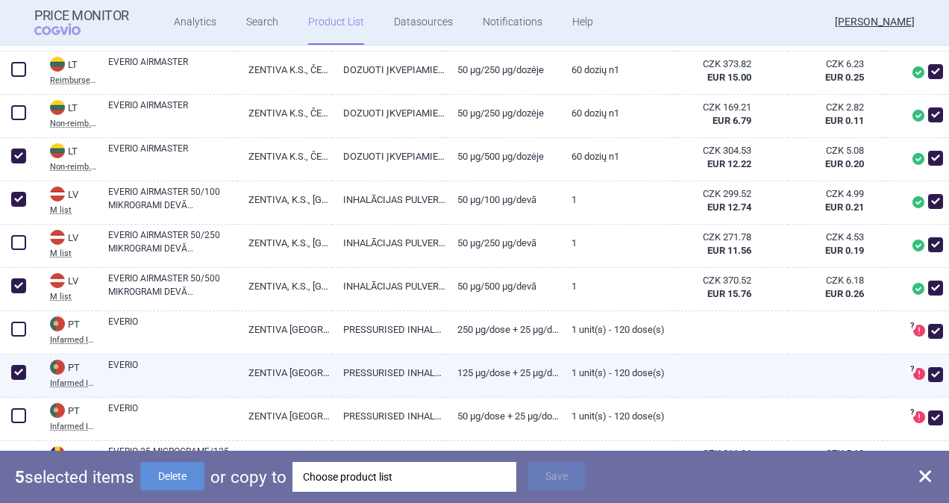
drag, startPoint x: 18, startPoint y: 419, endPoint x: 21, endPoint y: 382, distance: 36.7
click at [18, 415] on span at bounding box center [18, 415] width 15 height 15
checkbox input "true"
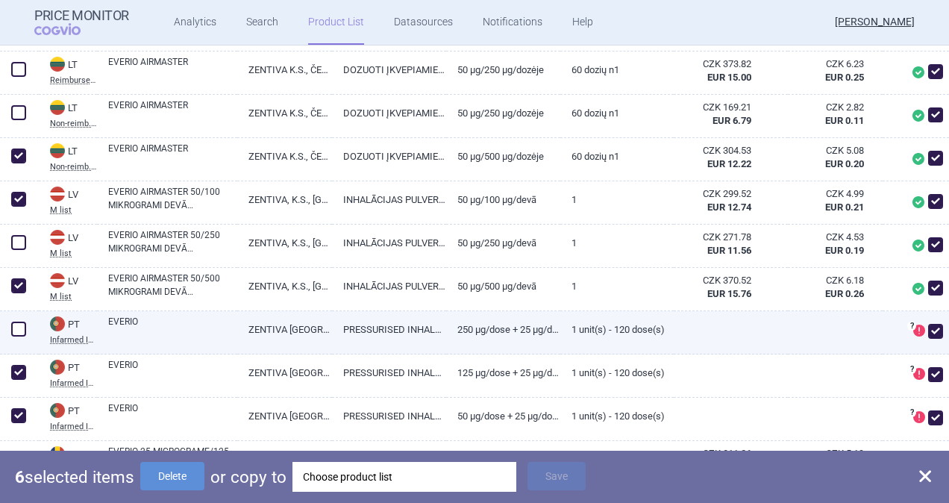
click at [22, 328] on span at bounding box center [18, 329] width 15 height 15
checkbox input "true"
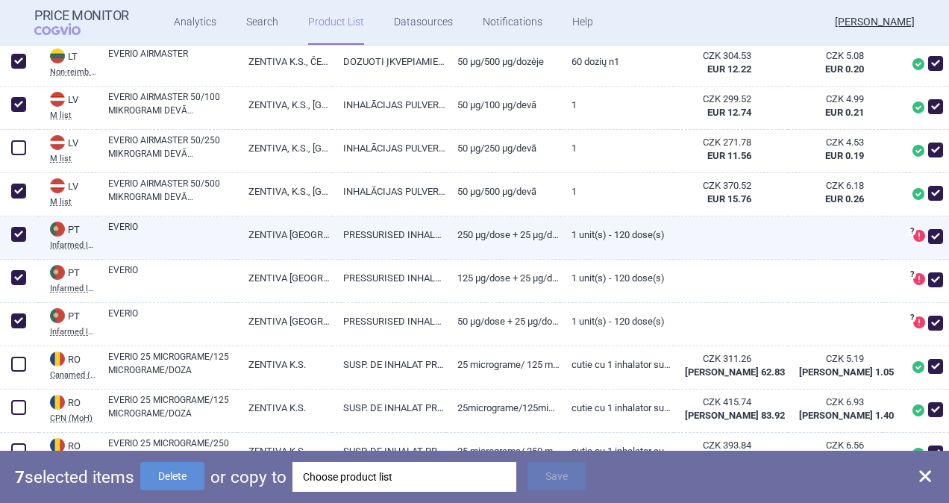
scroll to position [746, 0]
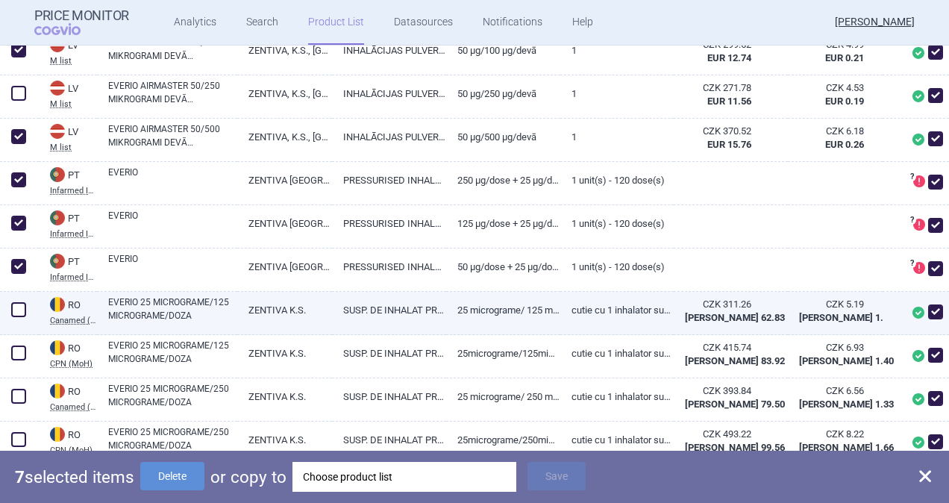
click at [18, 310] on span at bounding box center [18, 309] width 15 height 15
checkbox input "true"
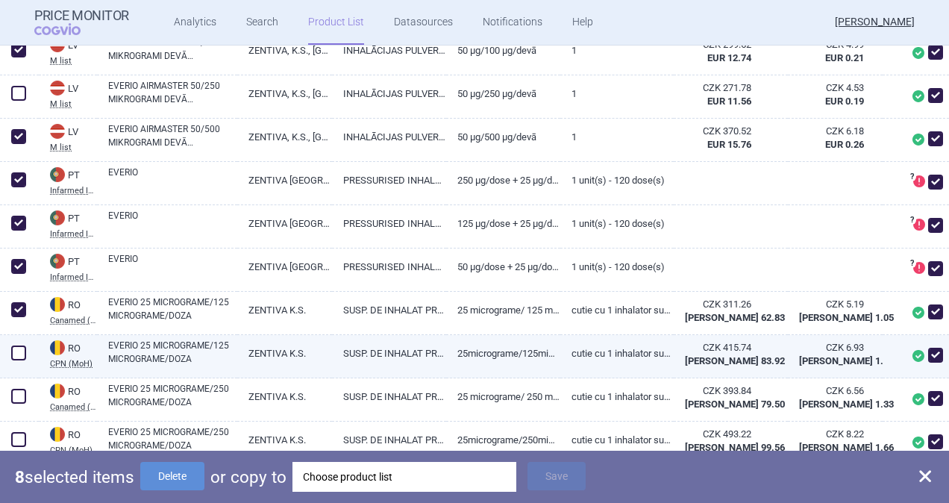
click at [19, 354] on span at bounding box center [18, 353] width 15 height 15
checkbox input "true"
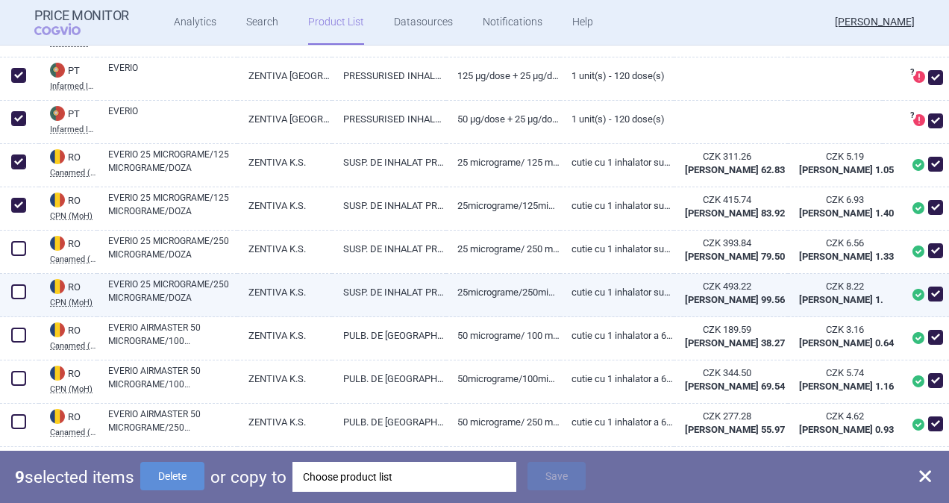
scroll to position [896, 0]
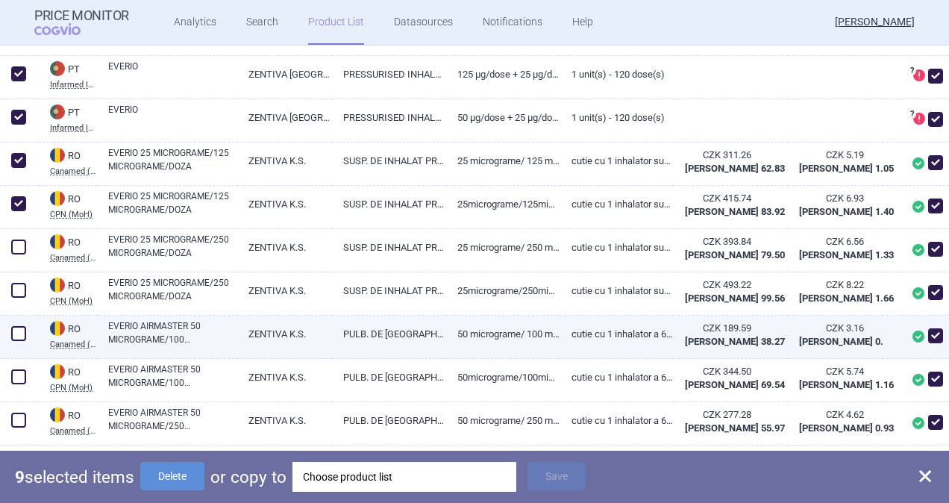
click at [21, 330] on span at bounding box center [18, 333] width 15 height 15
checkbox input "true"
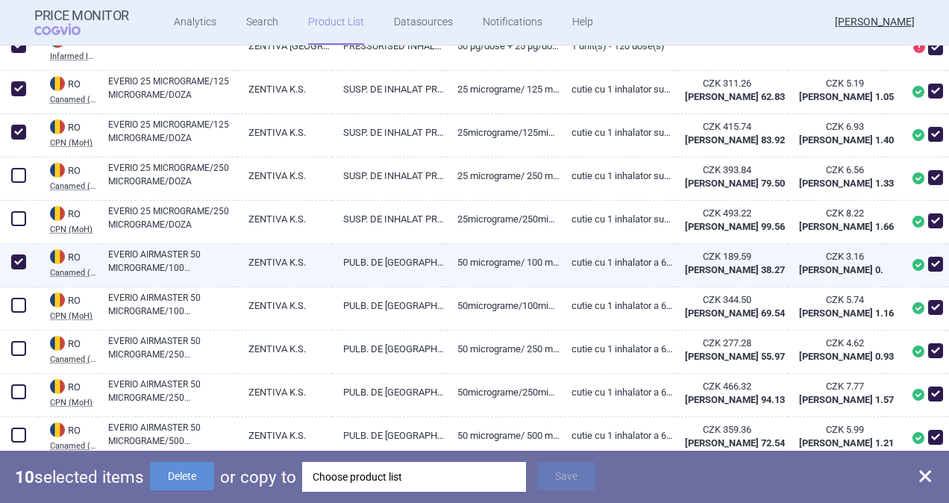
scroll to position [970, 0]
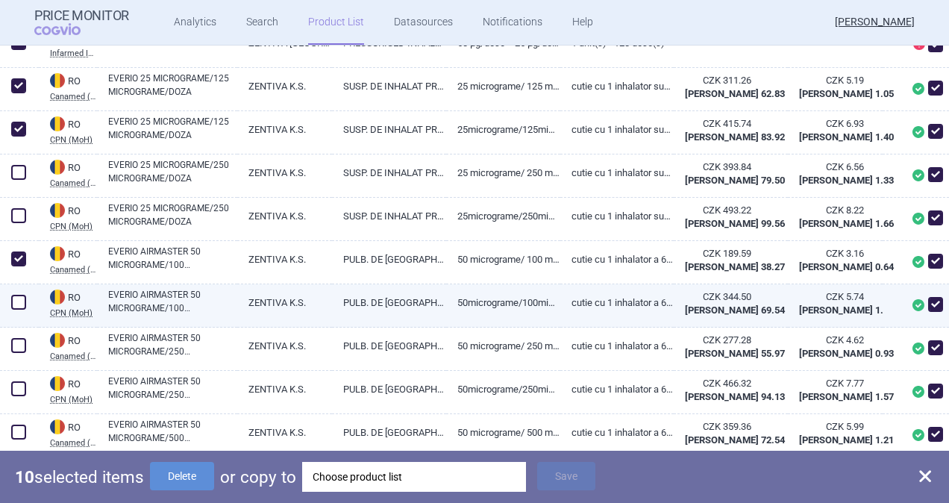
click at [19, 302] on span at bounding box center [18, 302] width 15 height 15
checkbox input "true"
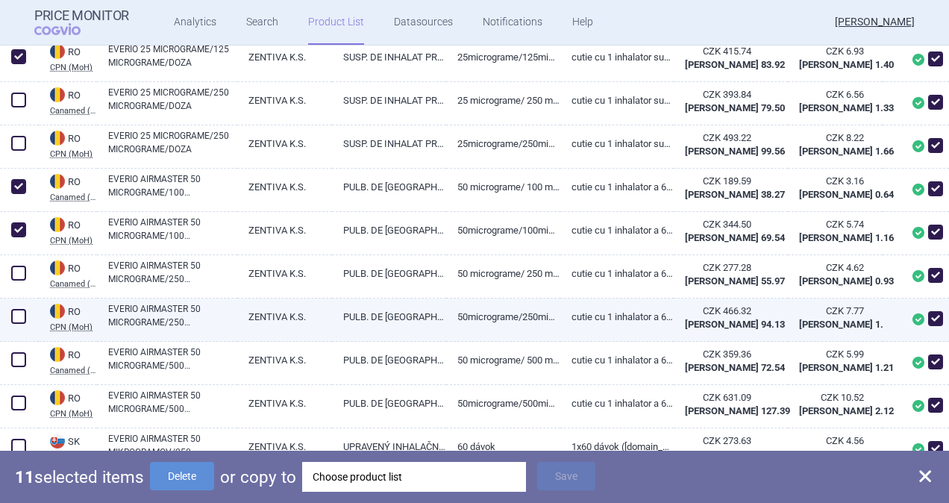
scroll to position [1045, 0]
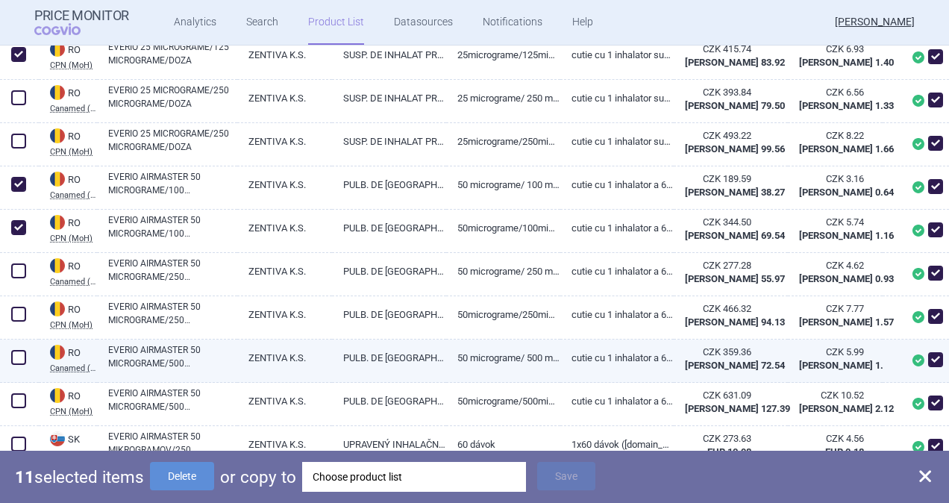
click at [24, 357] on span at bounding box center [18, 357] width 15 height 15
checkbox input "true"
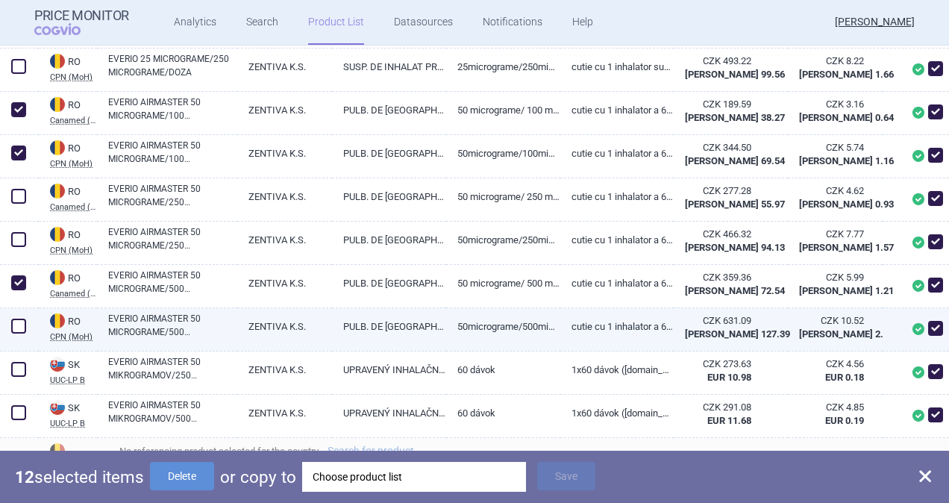
click at [24, 317] on span at bounding box center [18, 326] width 22 height 22
checkbox input "true"
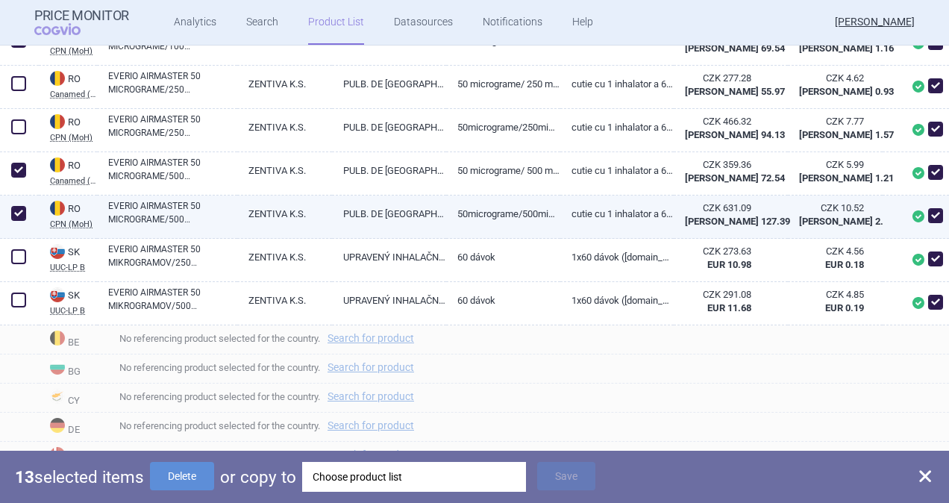
scroll to position [1269, 0]
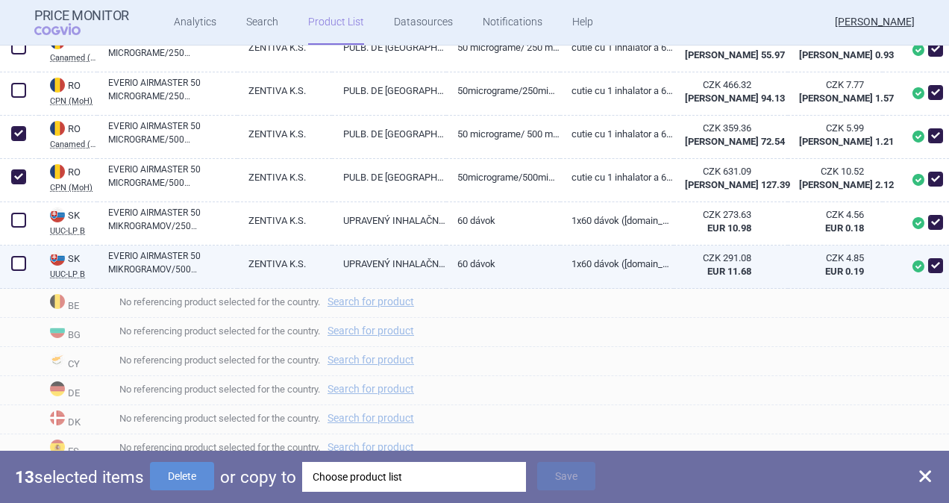
click at [19, 263] on span at bounding box center [18, 263] width 15 height 15
checkbox input "true"
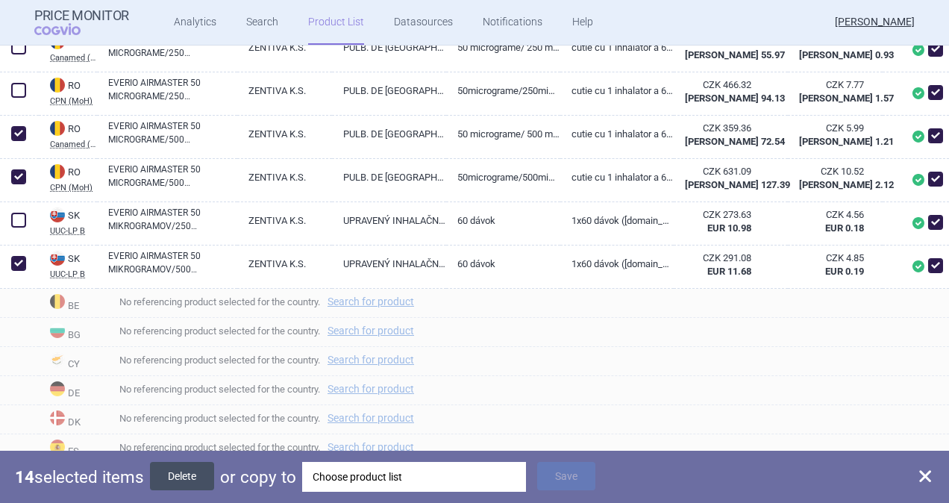
click at [181, 469] on button "Delete" at bounding box center [182, 476] width 64 height 28
checkbox input "false"
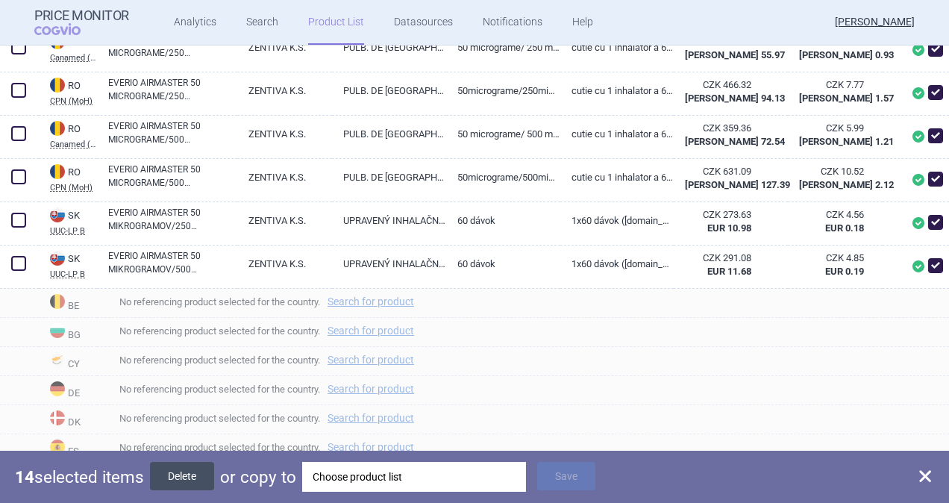
checkbox input "false"
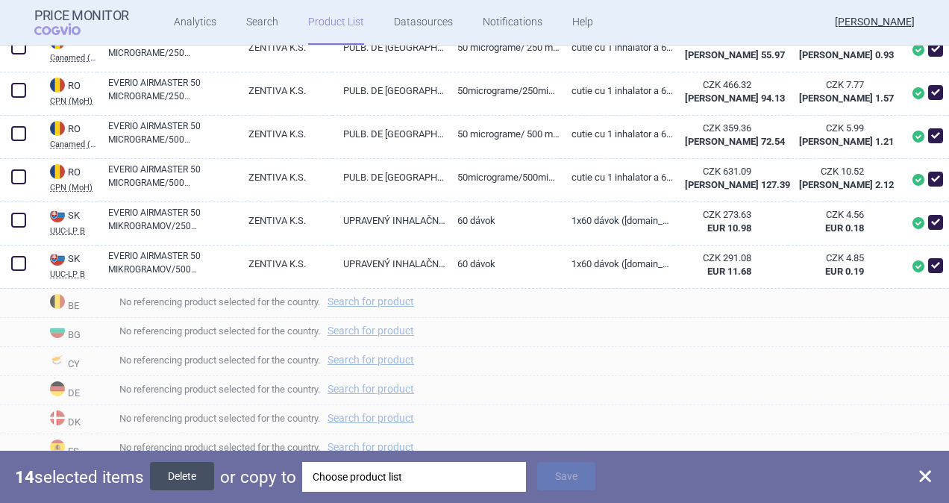
checkbox input "false"
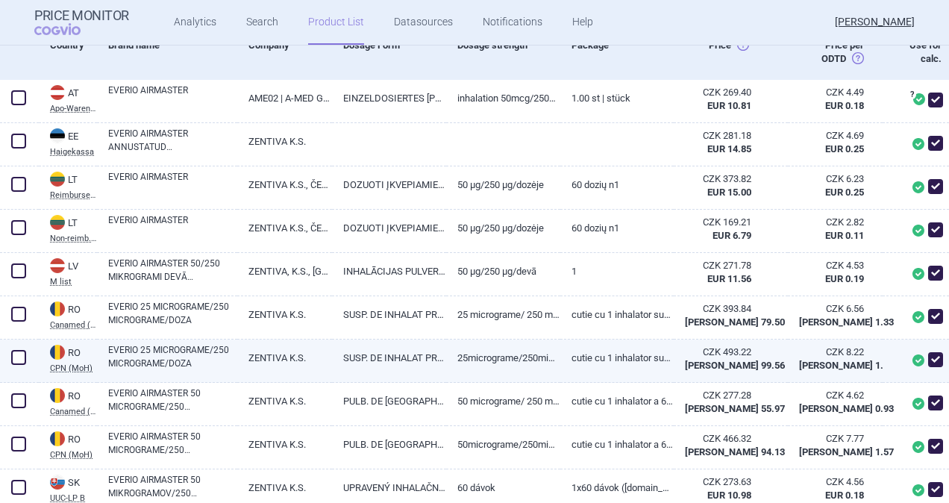
scroll to position [494, 0]
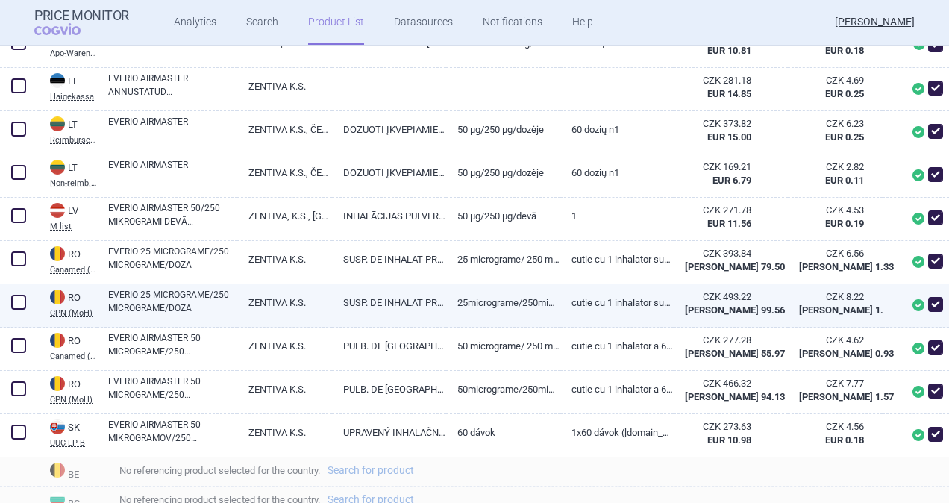
click at [18, 300] on span at bounding box center [18, 302] width 15 height 15
checkbox input "true"
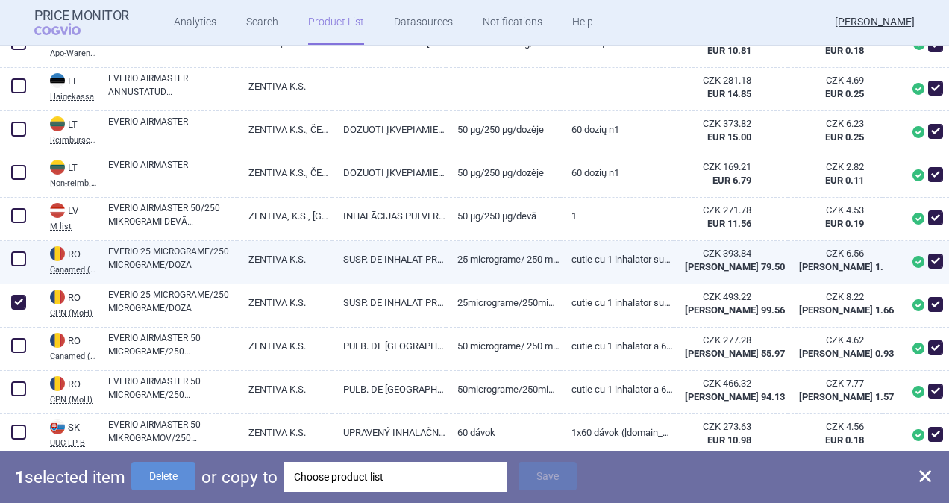
click at [18, 253] on span at bounding box center [18, 259] width 15 height 15
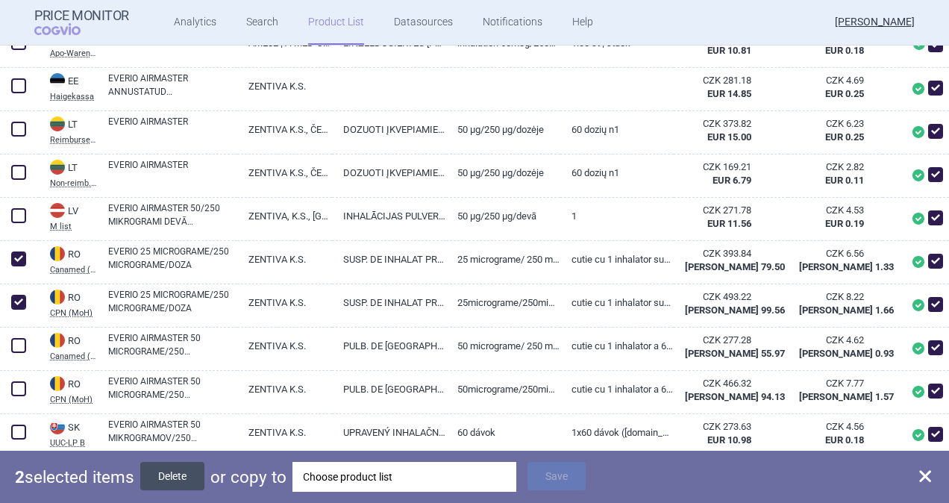
click at [178, 467] on button "Delete" at bounding box center [172, 476] width 64 height 28
checkbox input "false"
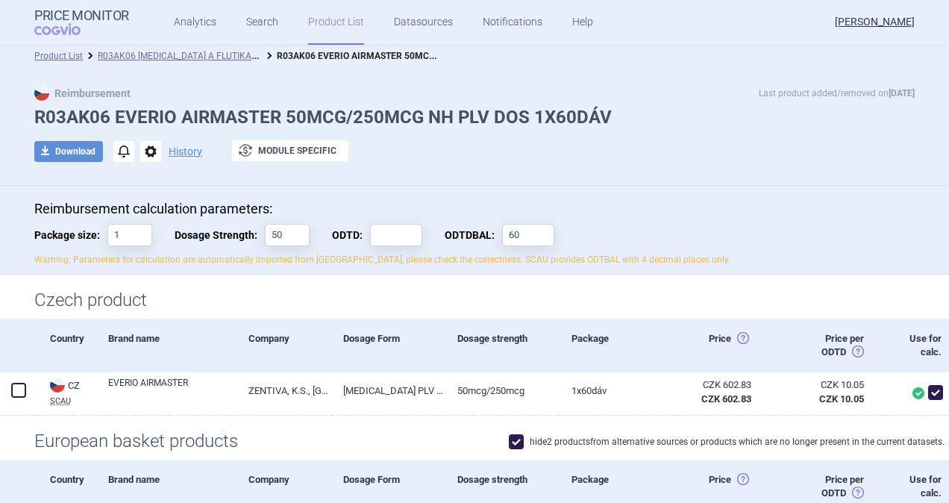
scroll to position [0, 0]
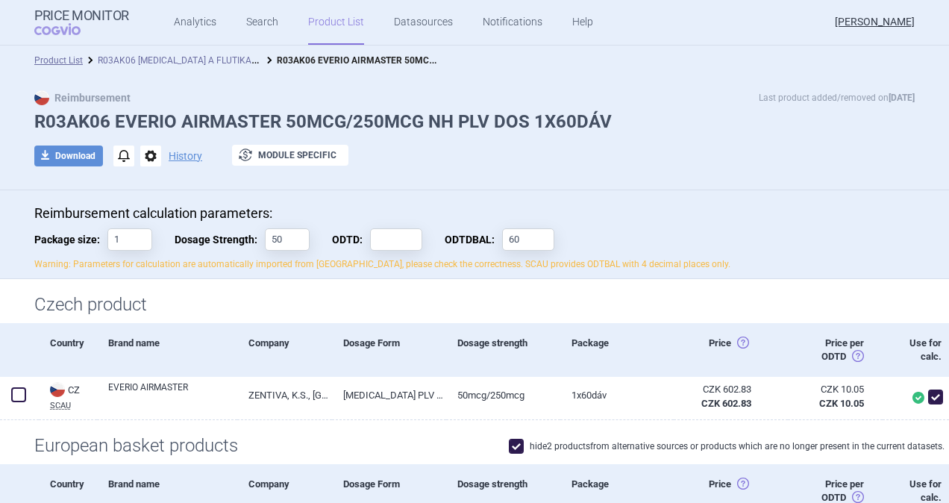
click at [193, 64] on link "R03AK06 [MEDICAL_DATA] A FLUTIKASON" at bounding box center [184, 59] width 172 height 14
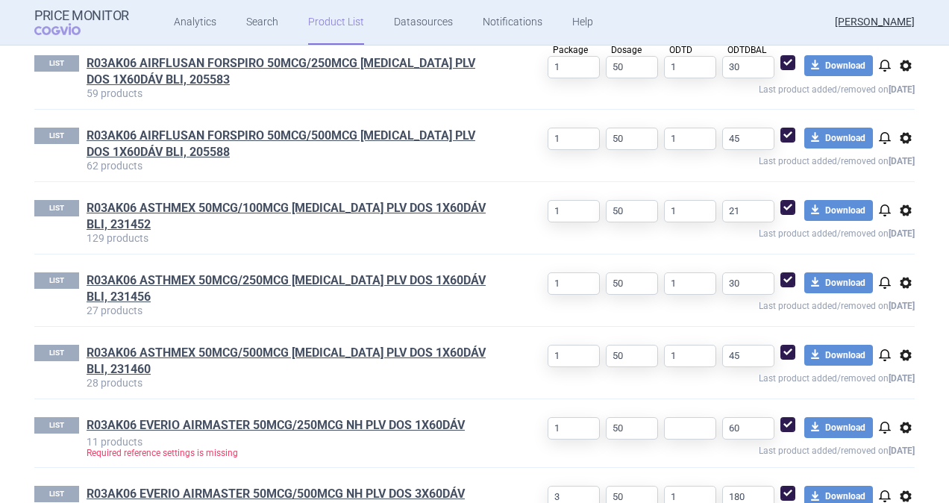
scroll to position [597, 0]
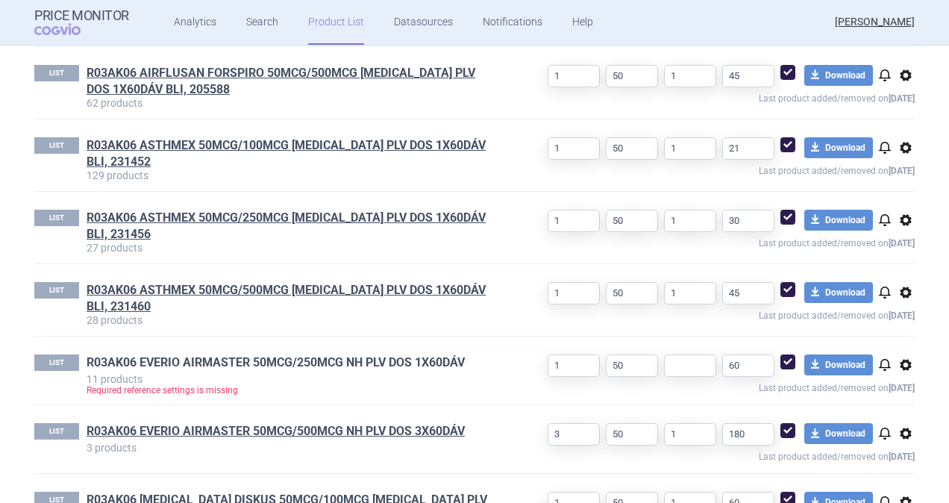
click at [274, 355] on link "R03AK06 EVERIO AIRMASTER 50MCG/250MCG NH PLV DOS 1X60DÁV" at bounding box center [276, 363] width 378 height 16
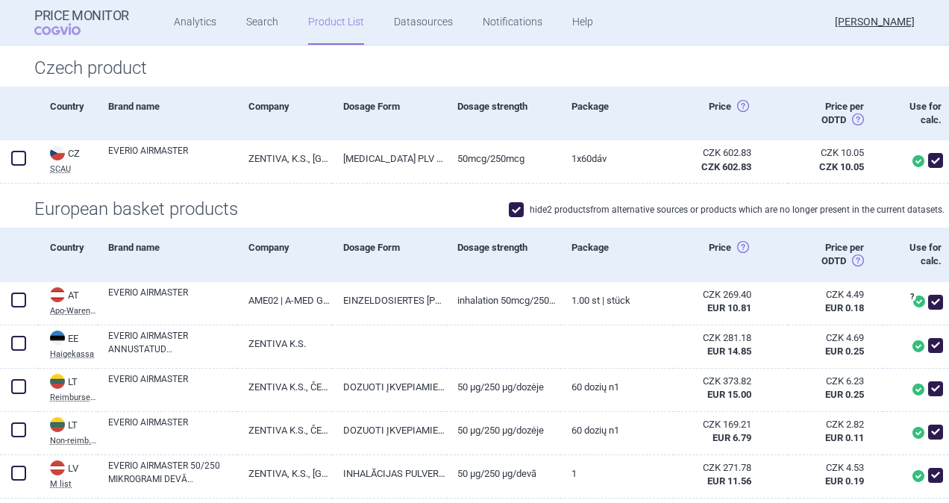
scroll to position [224, 0]
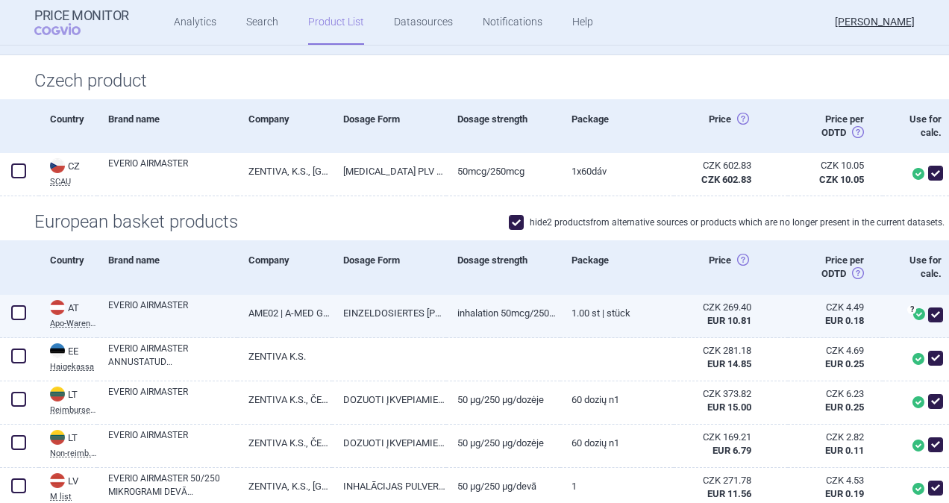
click at [22, 315] on span at bounding box center [18, 312] width 15 height 15
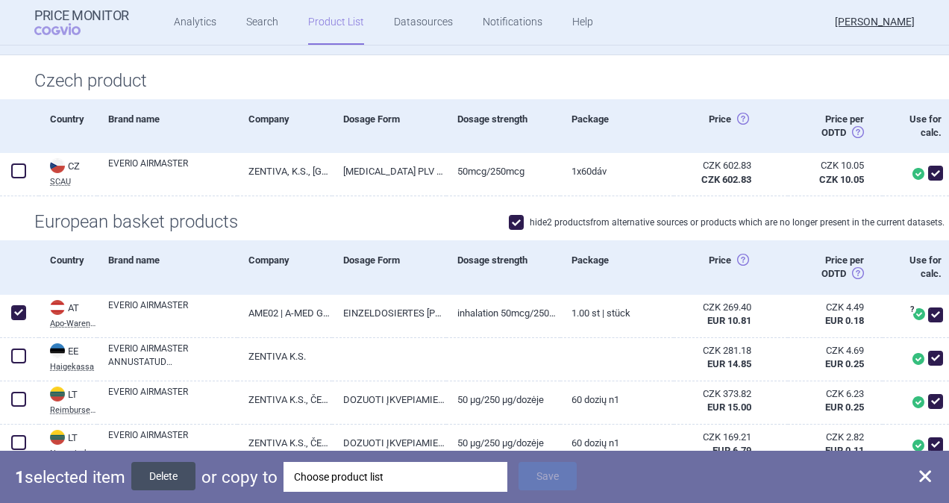
click at [163, 472] on button "Delete" at bounding box center [163, 476] width 64 height 28
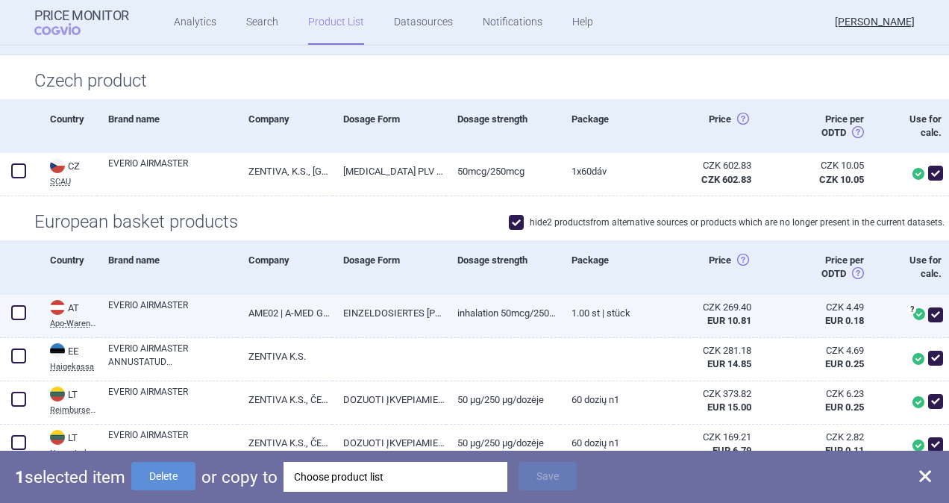
checkbox input "false"
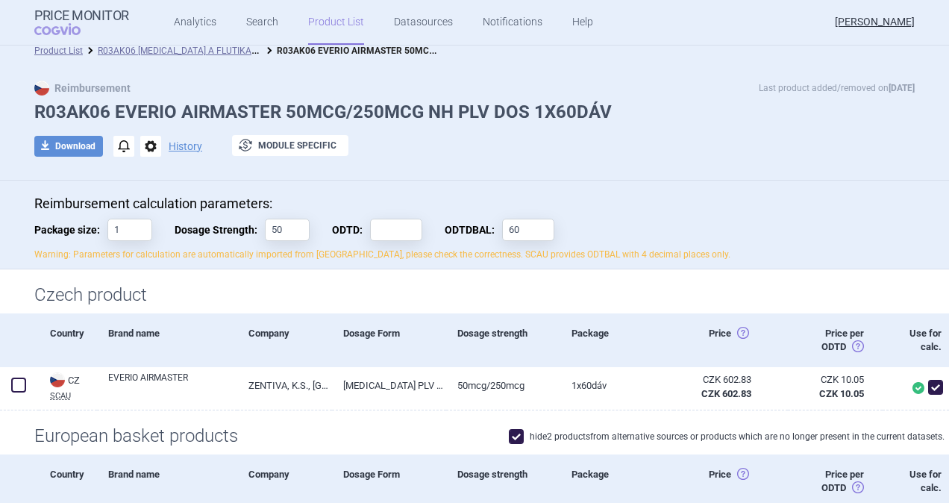
scroll to position [0, 0]
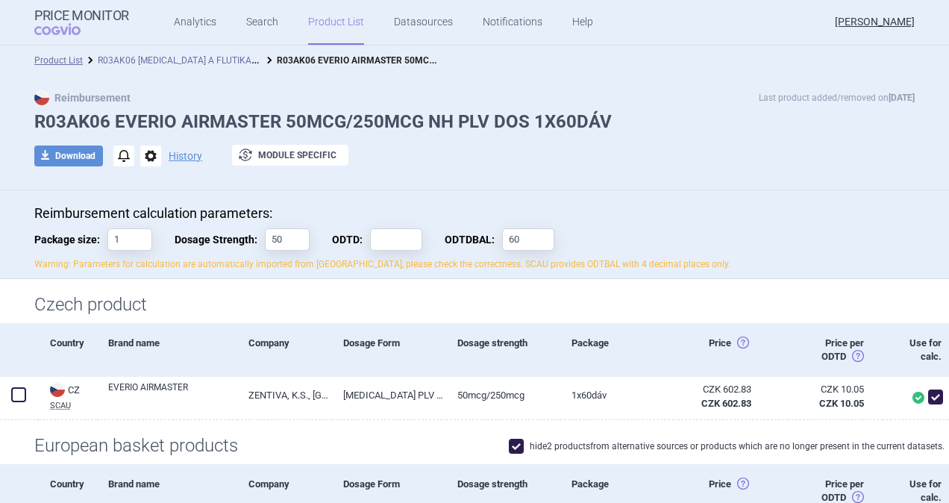
click at [217, 62] on link "R03AK06 [MEDICAL_DATA] A FLUTIKASON" at bounding box center [184, 59] width 172 height 14
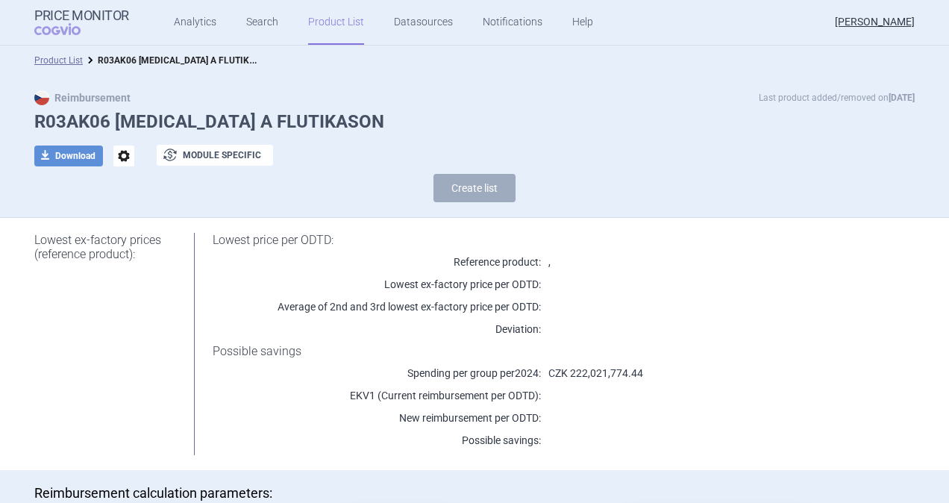
select select "[DATE]"
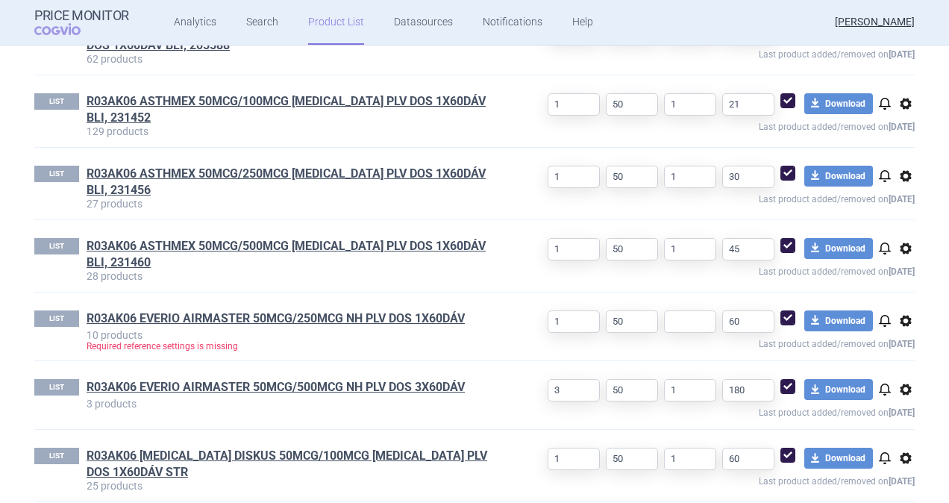
scroll to position [618, 0]
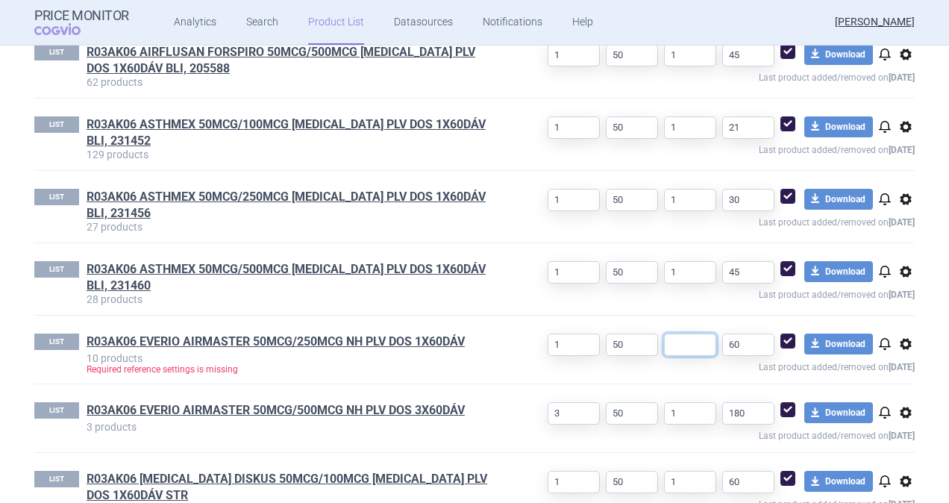
click at [696, 334] on input "text" at bounding box center [690, 345] width 52 height 22
type input "1"
click at [676, 384] on div "LIST R03AK06 EVERIO AIRMASTER 50MCG/500MCG NH PLV DOS 3X60DÁV 3 products 3 50 1…" at bounding box center [474, 418] width 881 height 68
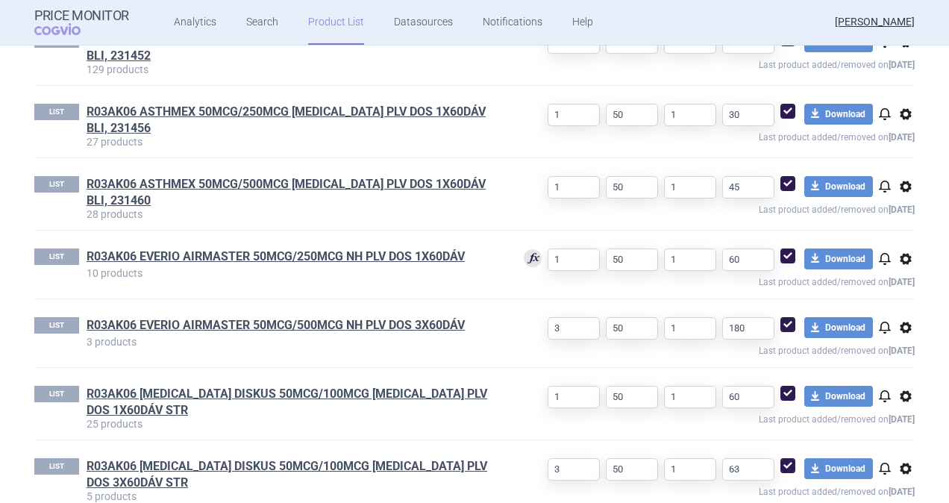
scroll to position [708, 0]
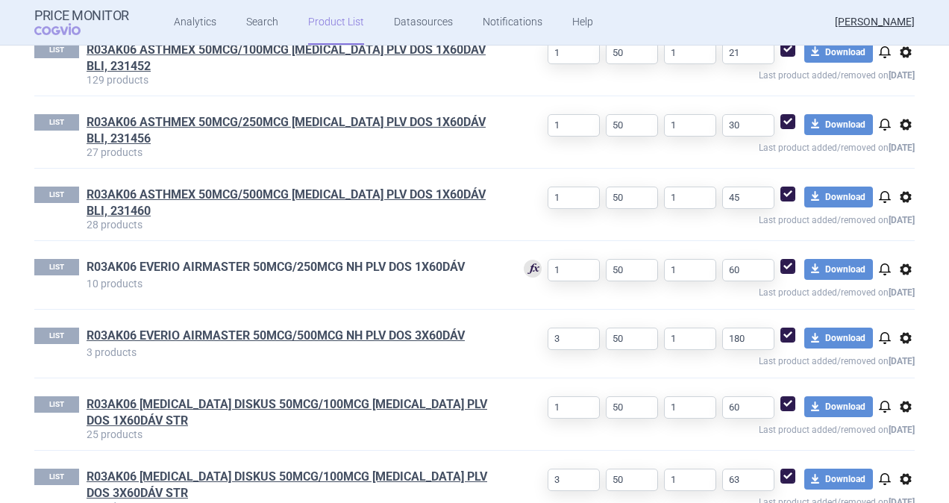
click at [219, 259] on link "R03AK06 EVERIO AIRMASTER 50MCG/250MCG NH PLV DOS 1X60DÁV" at bounding box center [276, 267] width 378 height 16
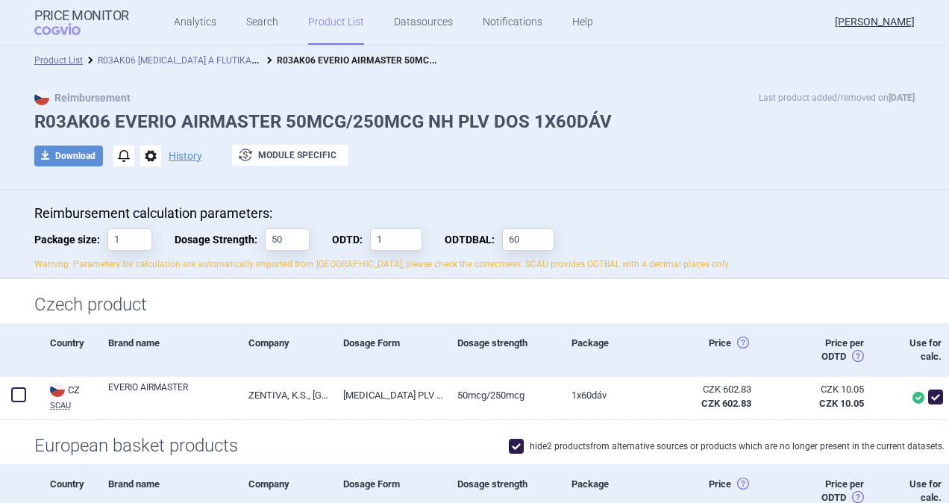
click at [161, 60] on link "R03AK06 [MEDICAL_DATA] A FLUTIKASON" at bounding box center [184, 59] width 172 height 14
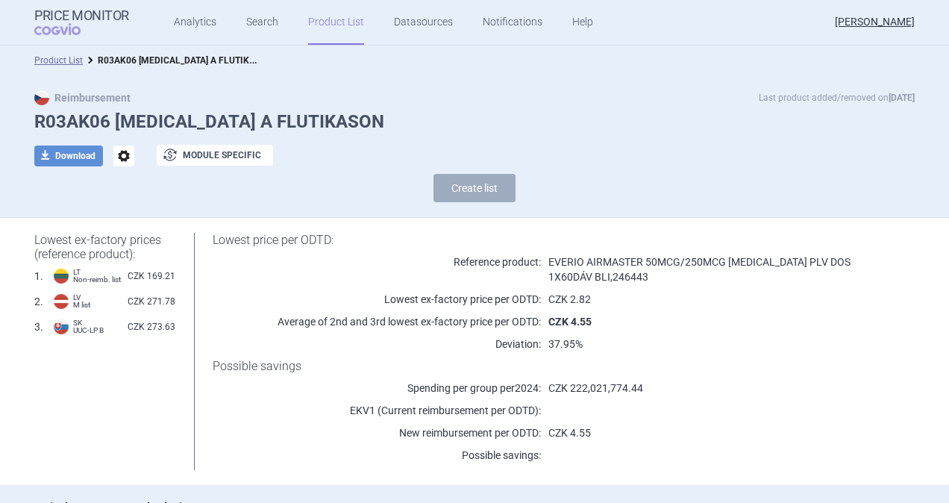
select select "[DATE]"
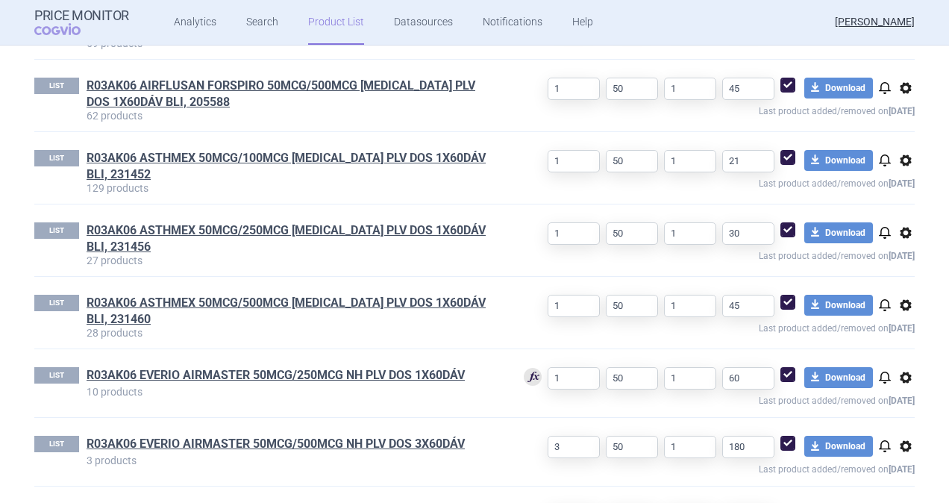
scroll to position [597, 0]
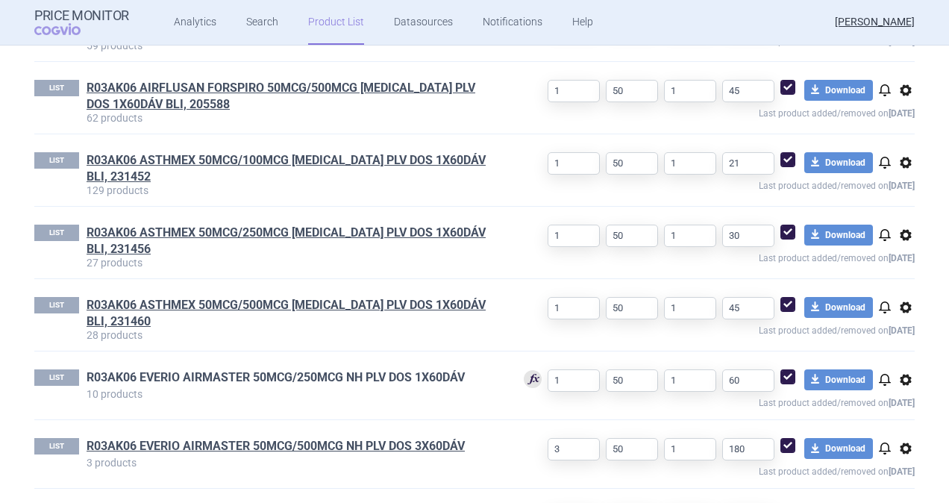
click at [358, 369] on link "R03AK06 EVERIO AIRMASTER 50MCG/250MCG NH PLV DOS 1X60DÁV" at bounding box center [276, 377] width 378 height 16
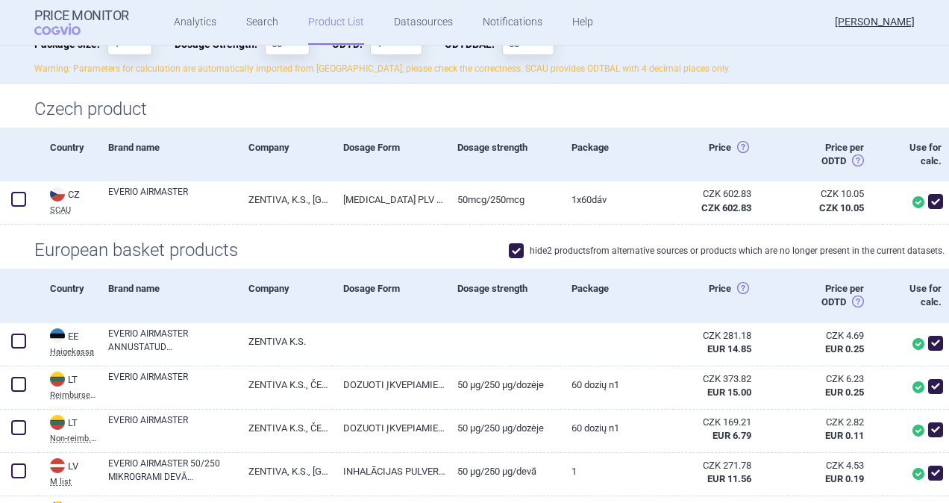
scroll to position [299, 0]
